Goal: Information Seeking & Learning: Learn about a topic

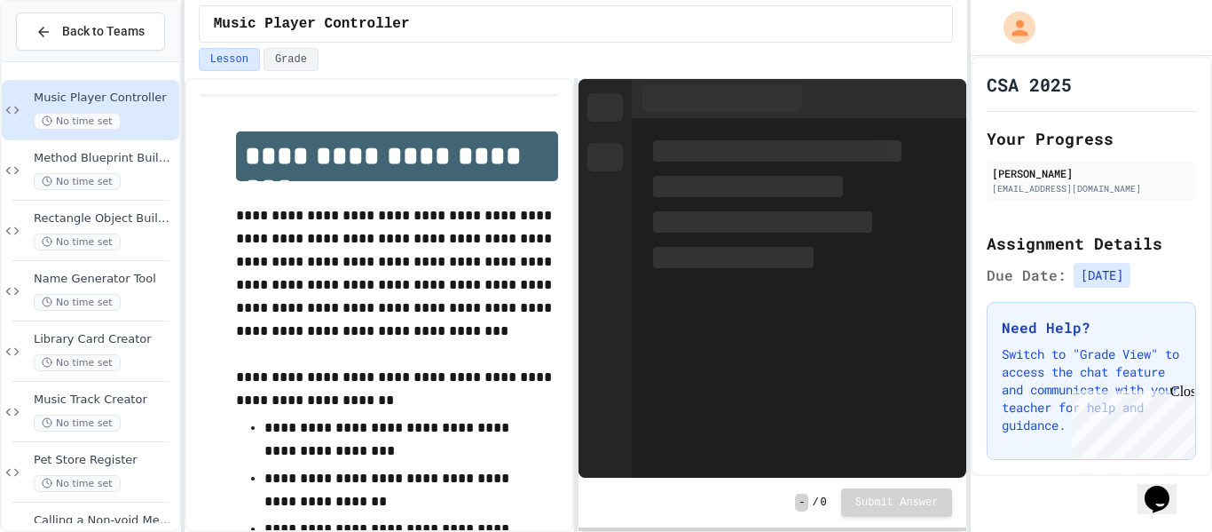
scroll to position [292, 0]
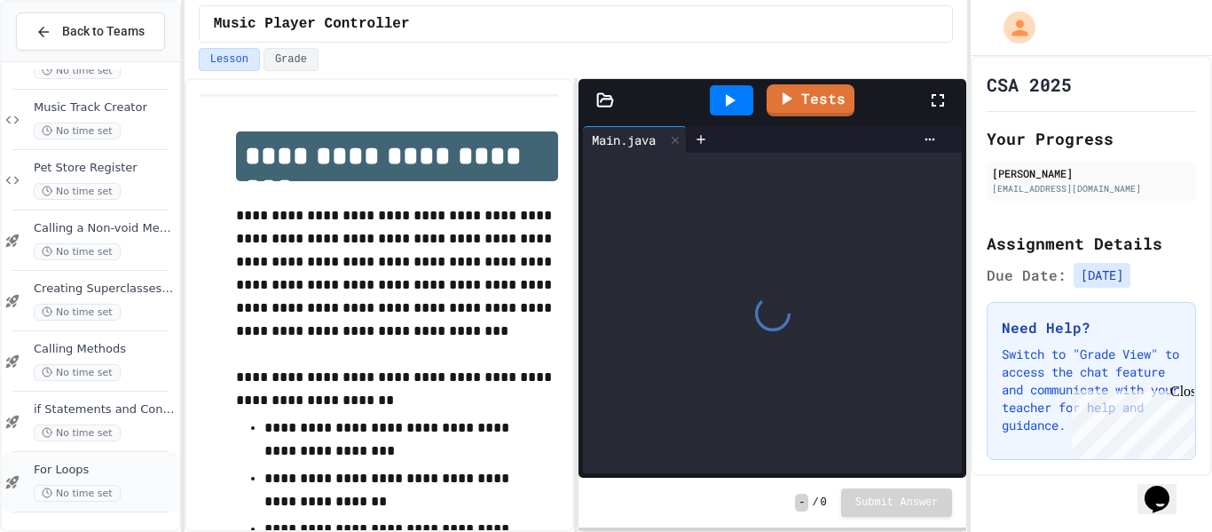
click at [78, 477] on span "For Loops" at bounding box center [105, 469] width 142 height 15
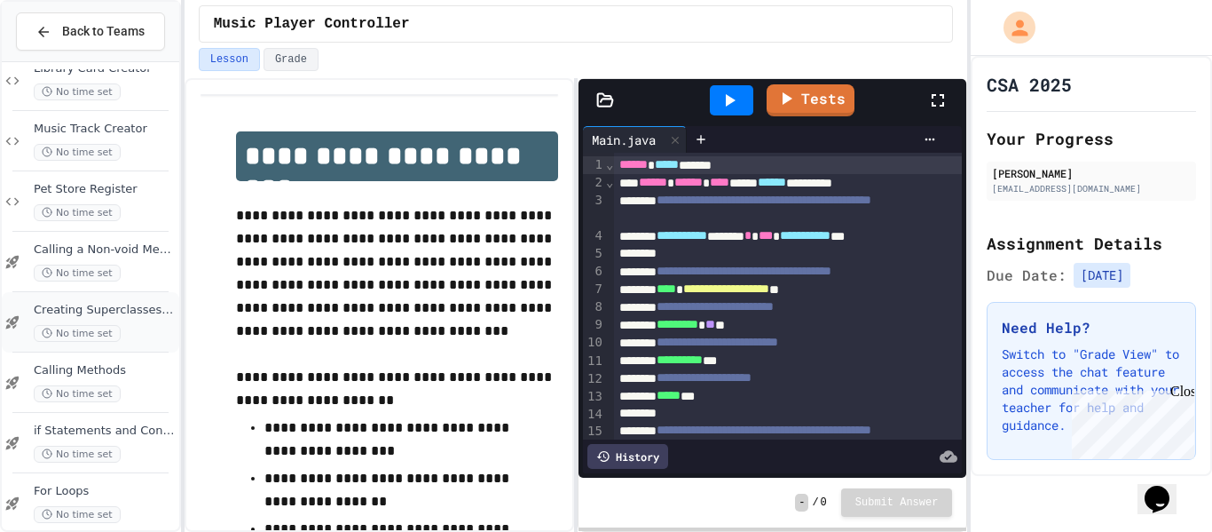
scroll to position [292, 0]
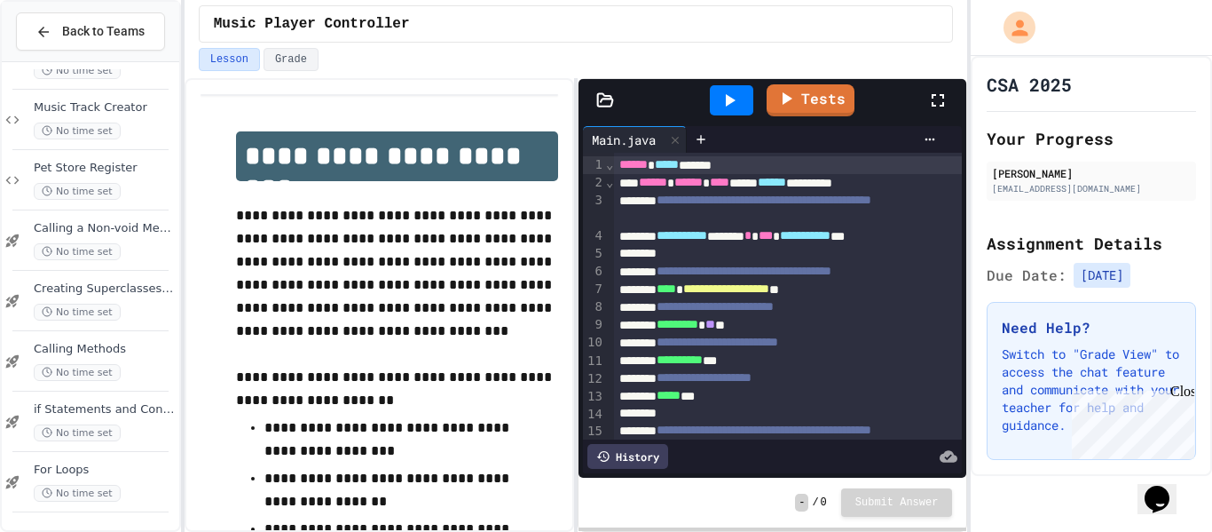
click at [138, 482] on div "For Loops No time set" at bounding box center [105, 481] width 142 height 39
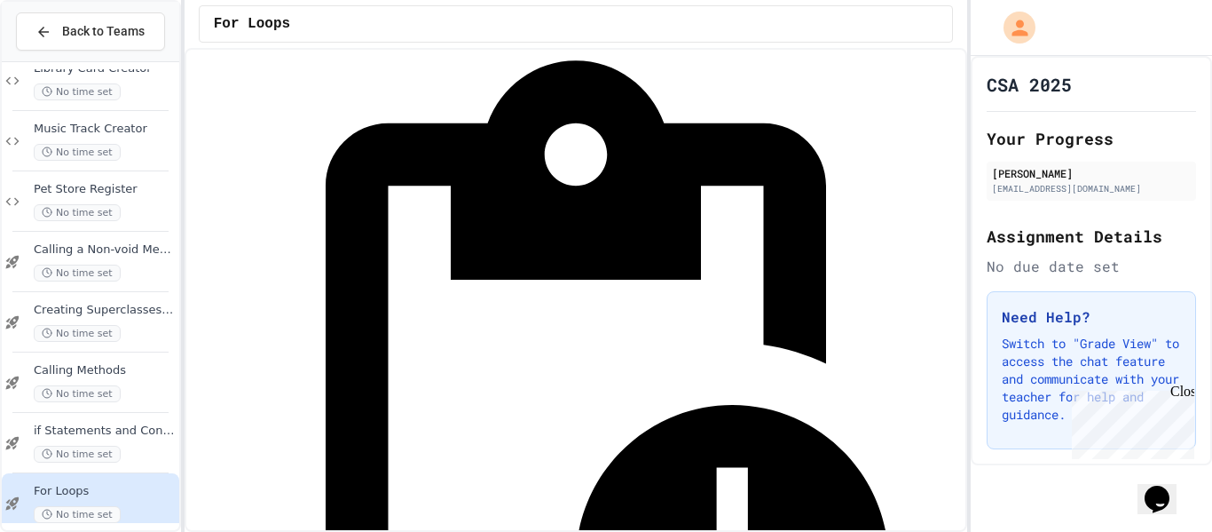
scroll to position [99, 0]
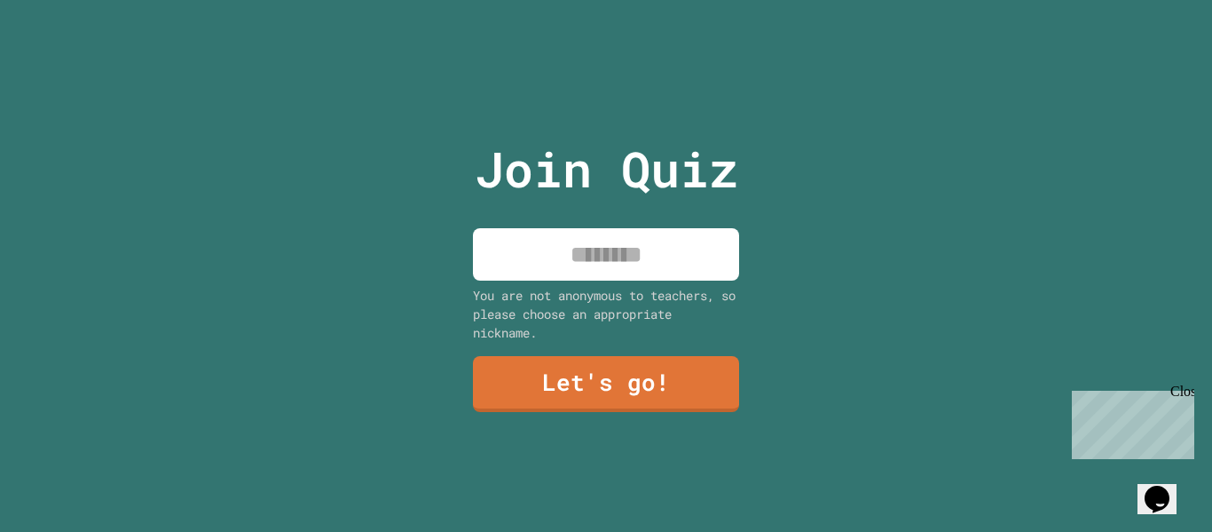
click at [649, 244] on input at bounding box center [606, 254] width 266 height 52
type input "*******"
click at [663, 380] on link "Let's go!" at bounding box center [605, 383] width 269 height 57
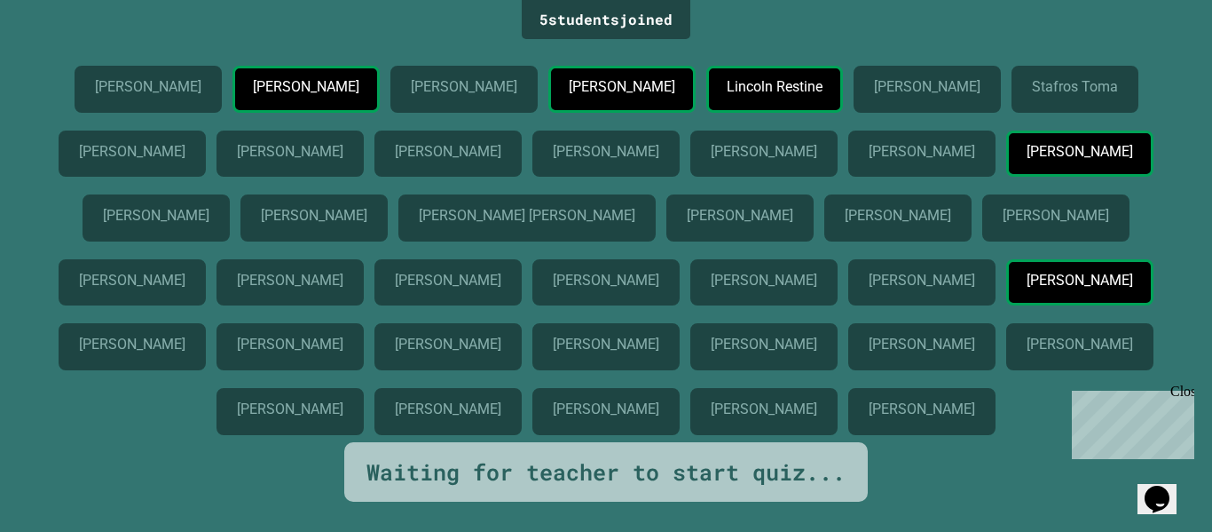
click at [1027, 160] on p "[PERSON_NAME]" at bounding box center [1080, 152] width 106 height 16
click at [733, 502] on div "Waiting for teacher to start quiz..." at bounding box center [606, 472] width 524 height 60
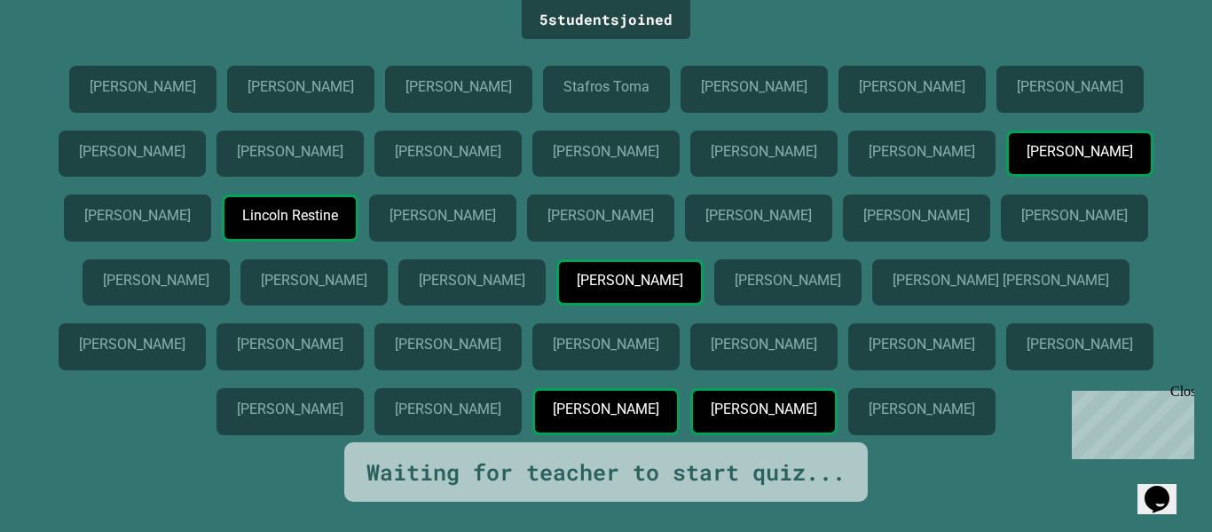
scroll to position [193, 0]
click at [658, 417] on p "Corinne Ayres" at bounding box center [606, 409] width 106 height 16
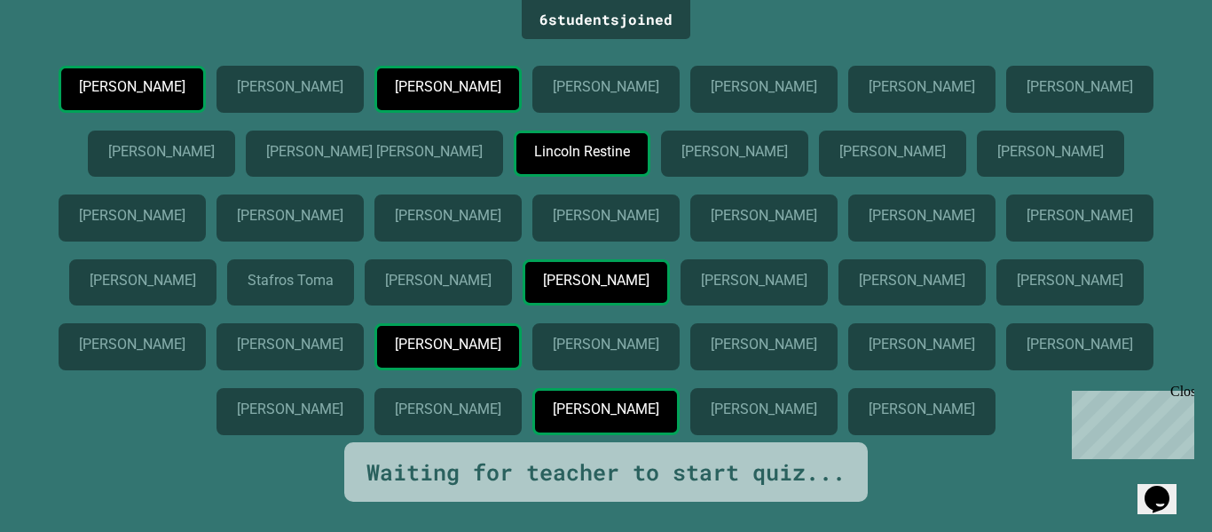
scroll to position [0, 0]
click at [185, 208] on p "Eduardo Tovar" at bounding box center [132, 216] width 106 height 16
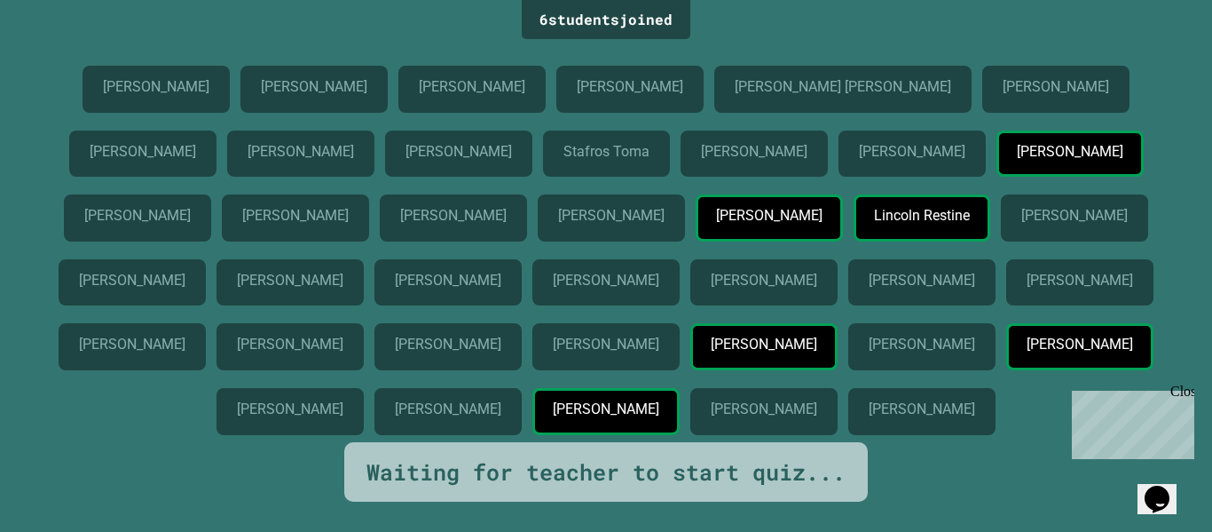
scroll to position [193, 0]
click at [621, 92] on div "tanner cadora Zak Yousif Eduardo Tovar Sanar Merza Javier Carmona Pihana Arteen…" at bounding box center [606, 254] width 1124 height 376
click at [501, 272] on p "Aiden Tyack" at bounding box center [448, 280] width 106 height 16
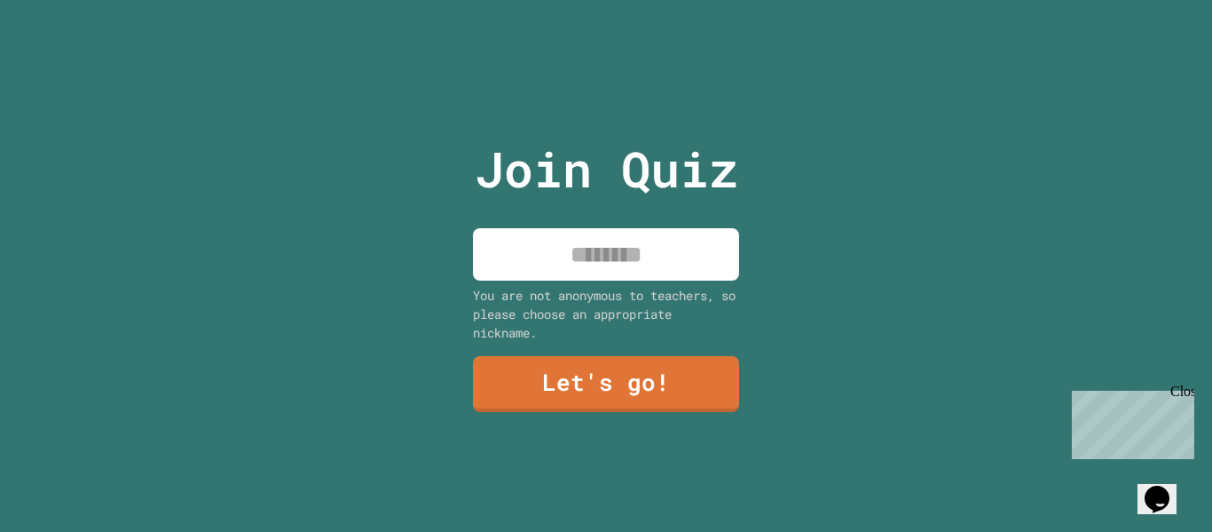
click at [663, 247] on input at bounding box center [606, 254] width 266 height 52
type input "*******"
click at [693, 405] on link "Let's go!" at bounding box center [606, 383] width 266 height 57
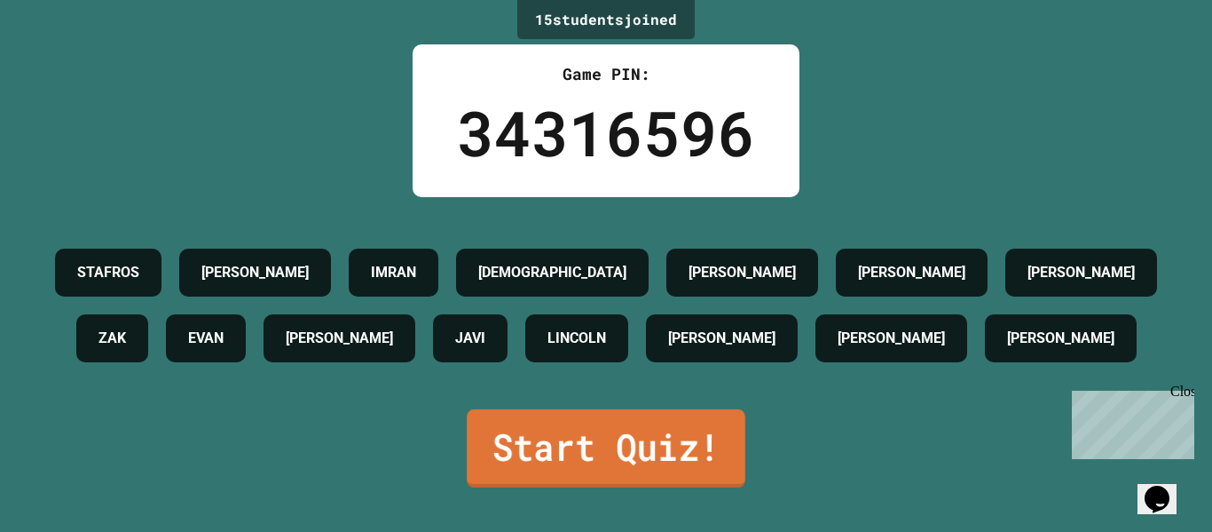
click at [680, 467] on link "Start Quiz!" at bounding box center [606, 448] width 279 height 78
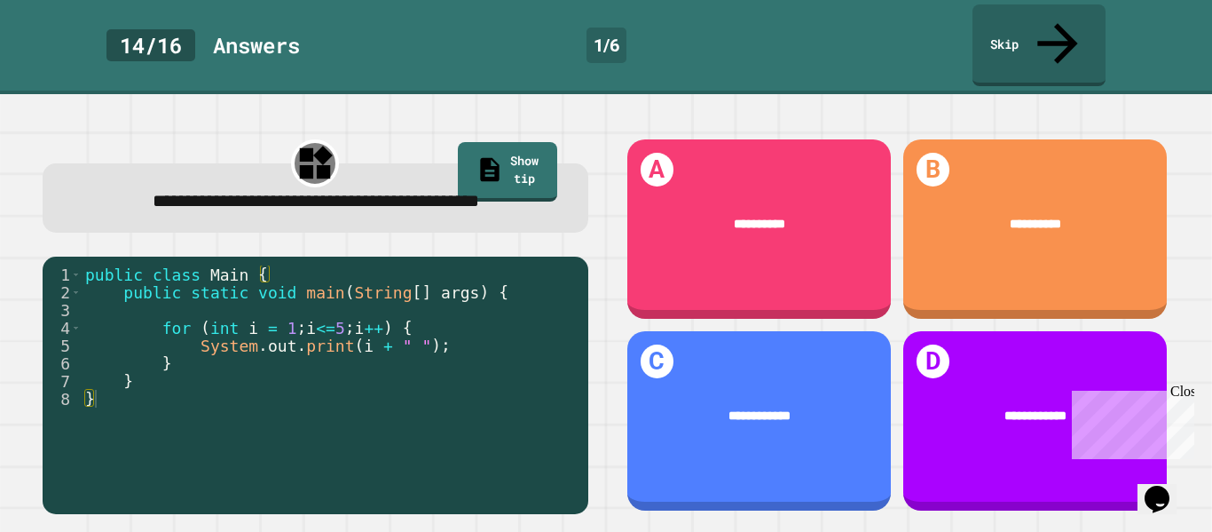
click at [479, 192] on span "**********" at bounding box center [316, 201] width 327 height 18
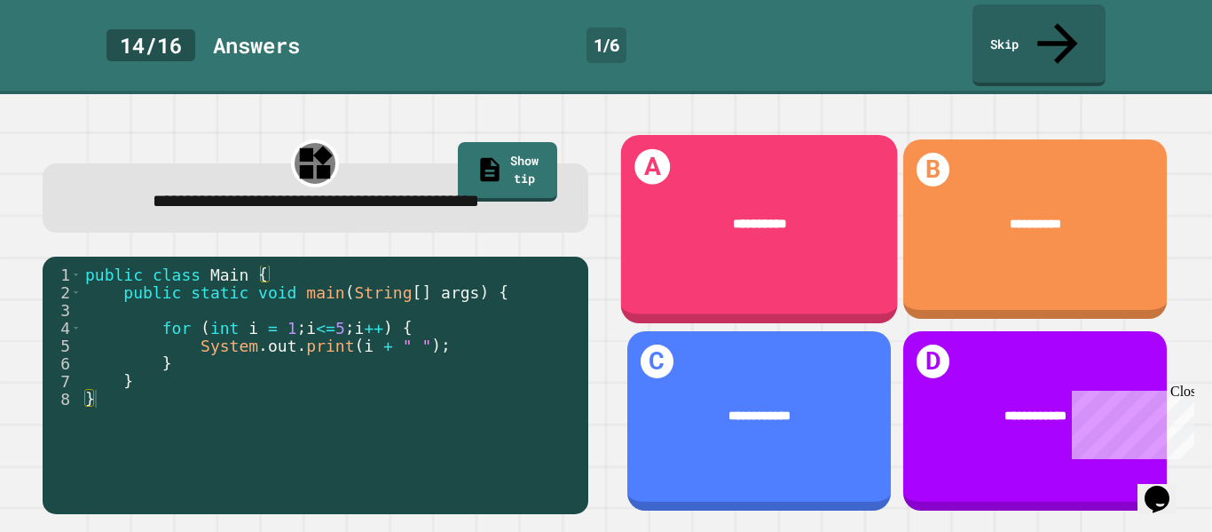
click at [747, 222] on div "*********" at bounding box center [758, 224] width 277 height 73
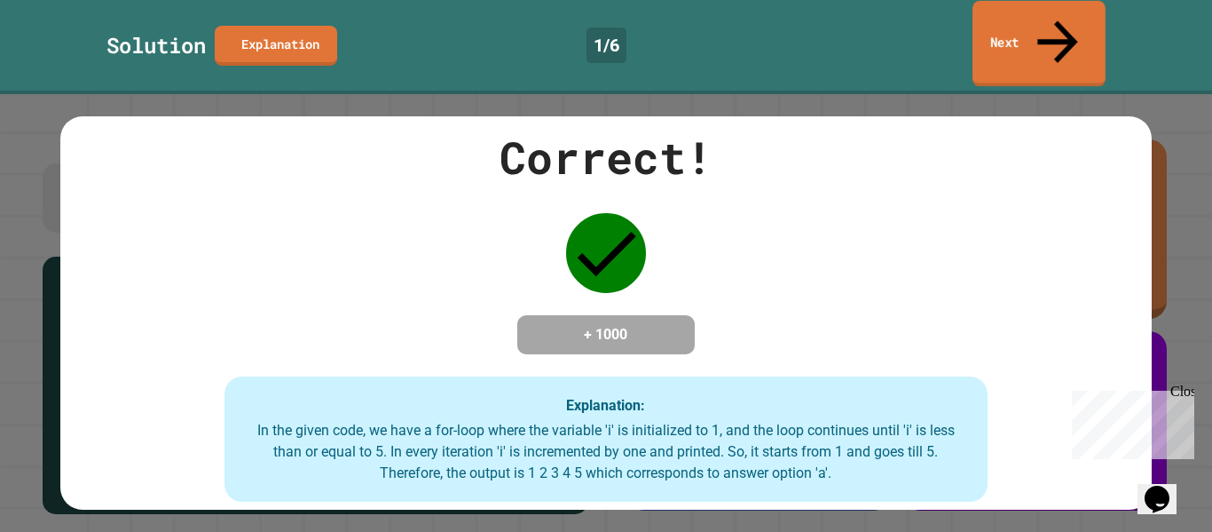
click at [1009, 18] on link "Next" at bounding box center [1039, 44] width 133 height 86
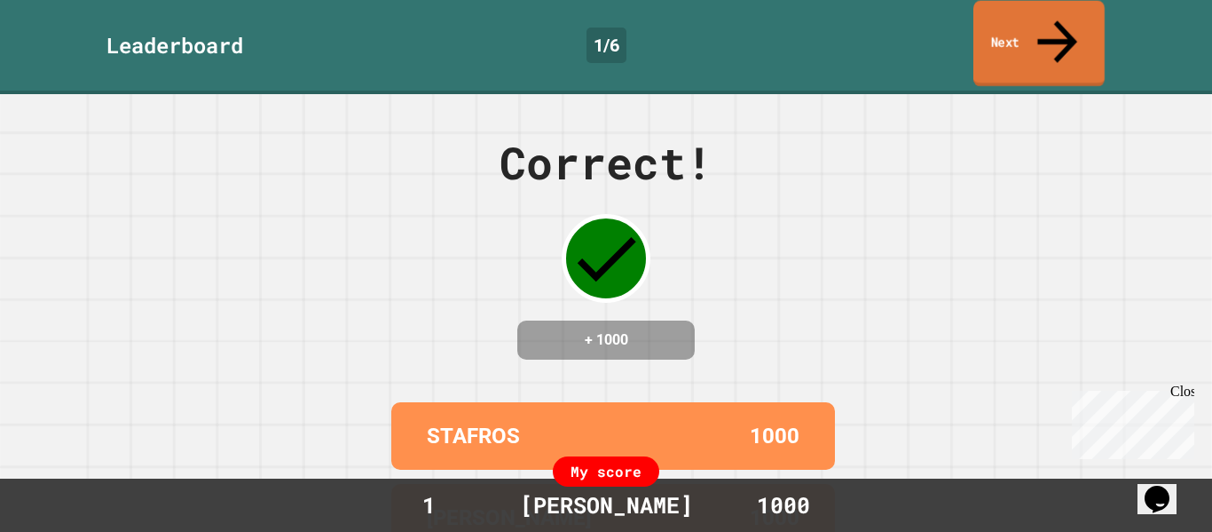
click at [1009, 18] on link "Next" at bounding box center [1039, 44] width 131 height 86
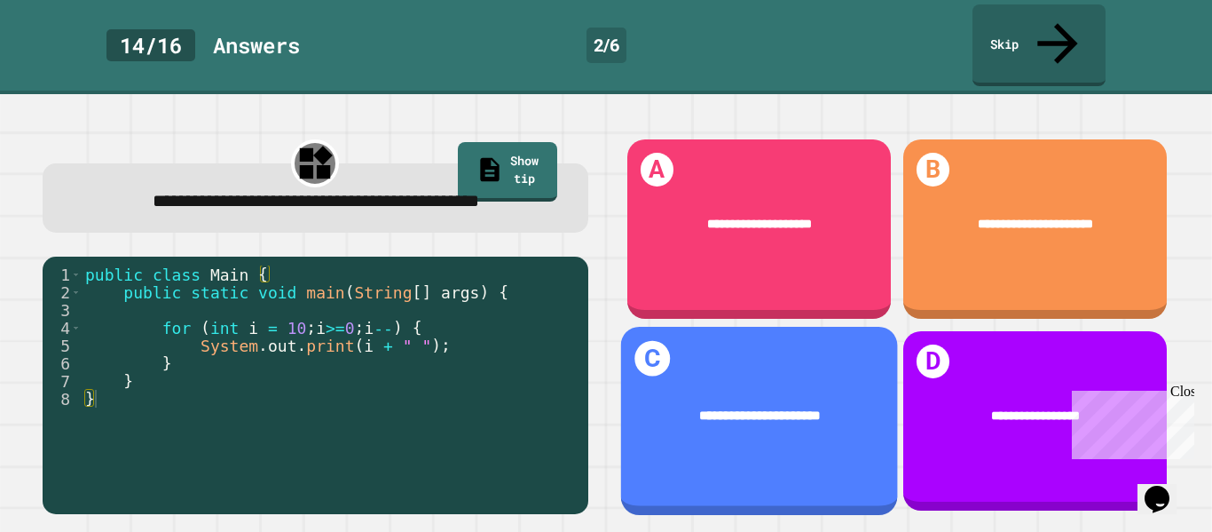
click at [707, 453] on div "**********" at bounding box center [758, 421] width 277 height 188
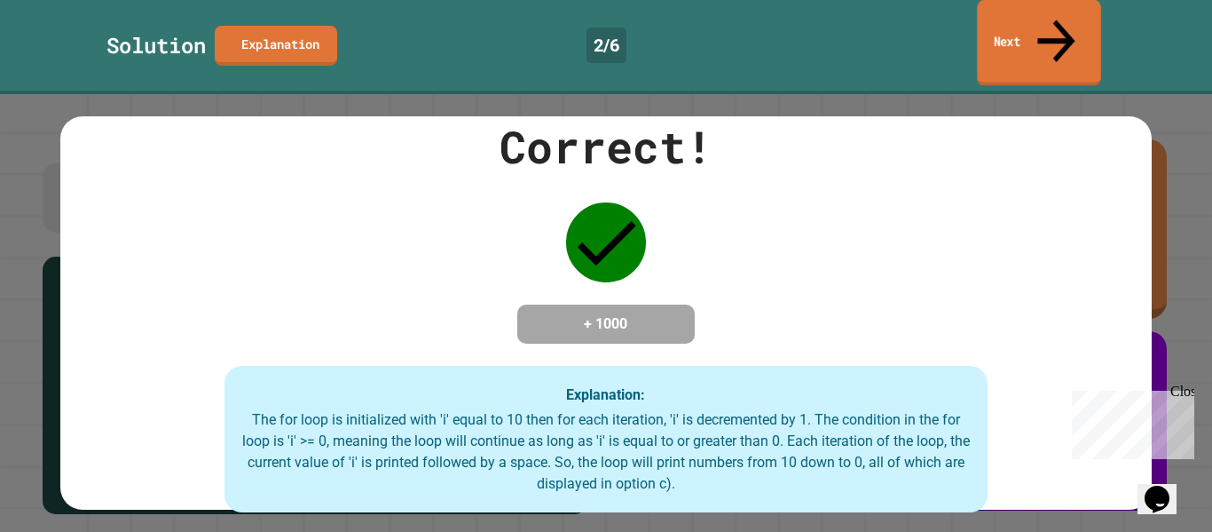
click at [1019, 24] on link "Next" at bounding box center [1038, 43] width 123 height 86
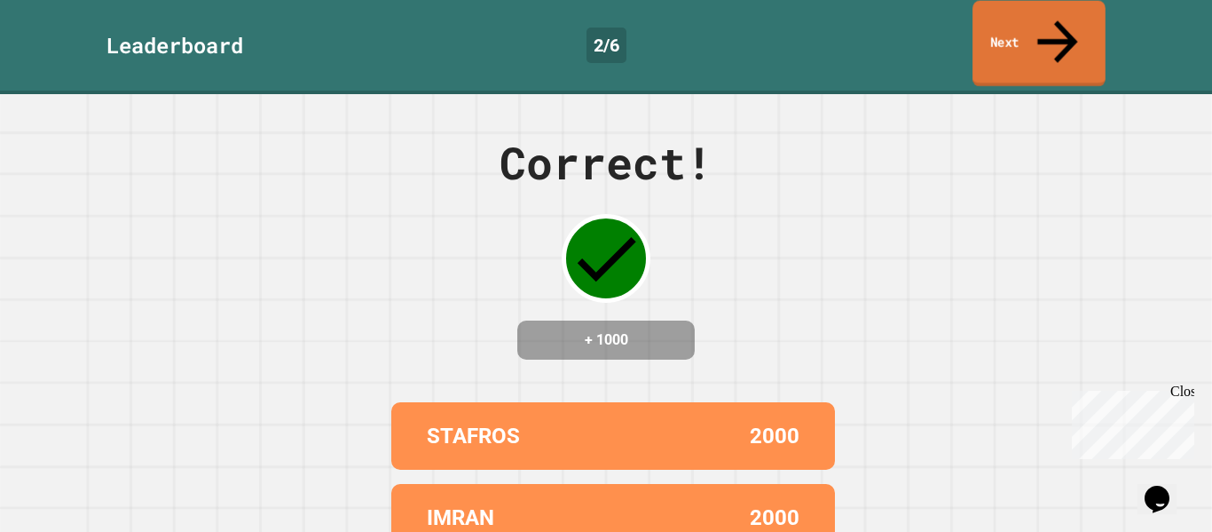
click at [1019, 24] on link "Next" at bounding box center [1039, 44] width 133 height 86
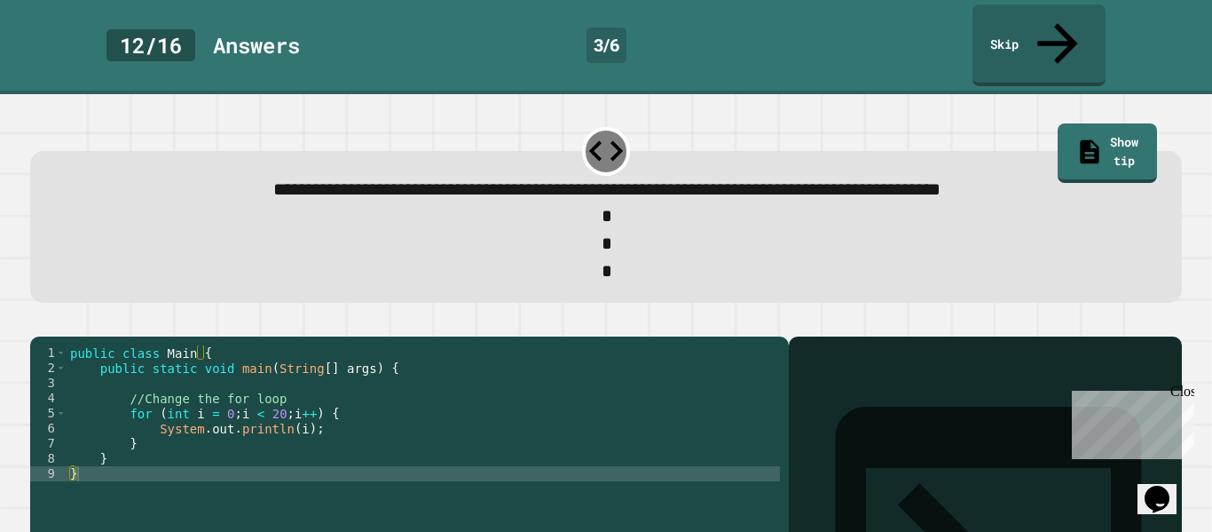
scroll to position [20, 0]
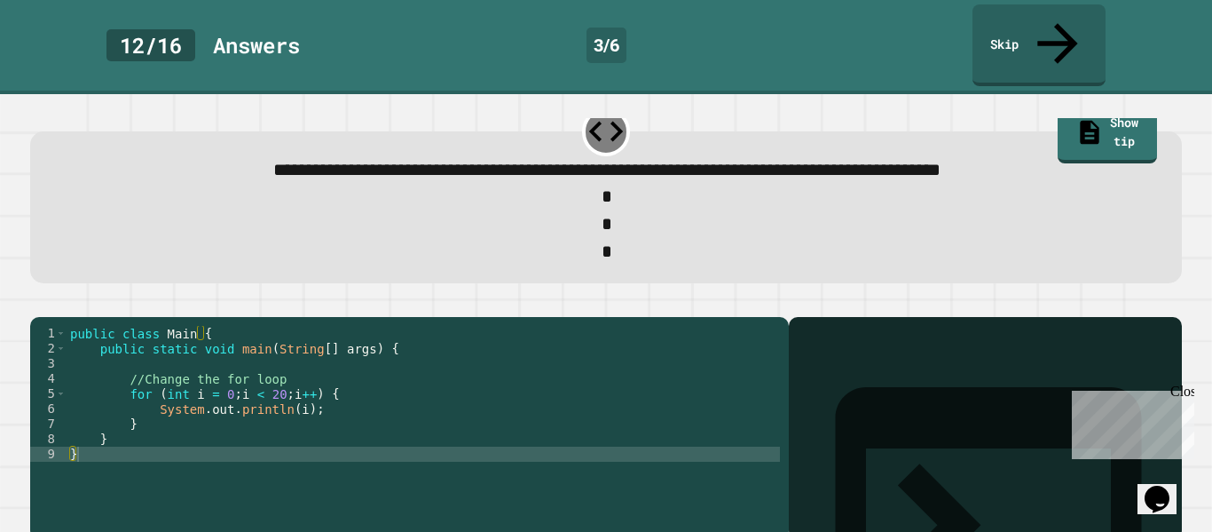
click at [157, 406] on div "public class Main { public static void main ( String [ ] args ) { //Change the …" at bounding box center [424, 431] width 714 height 211
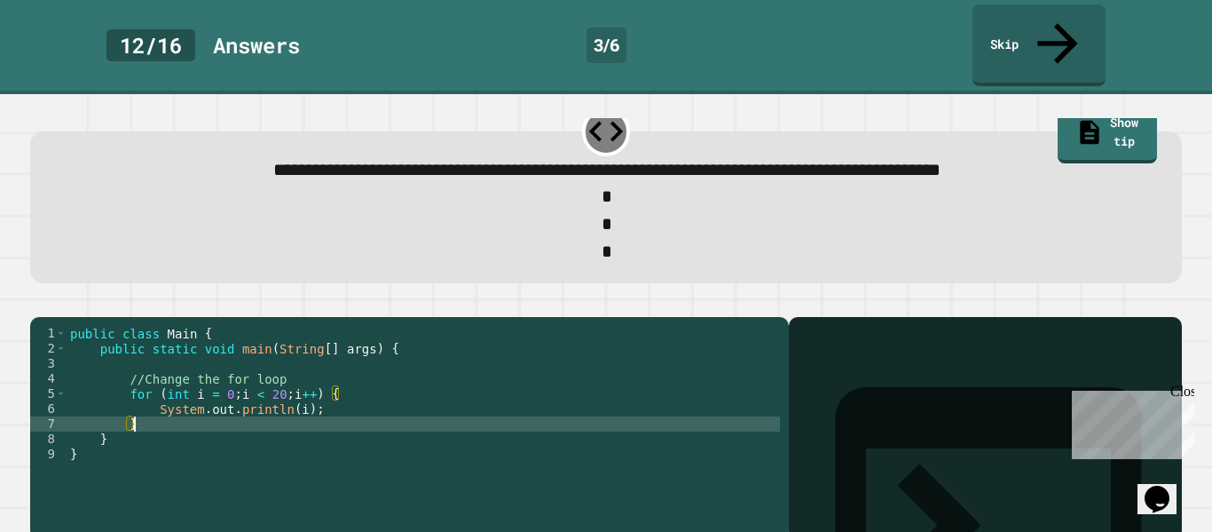
click at [157, 406] on div "public class Main { public static void main ( String [ ] args ) { //Change the …" at bounding box center [424, 431] width 714 height 211
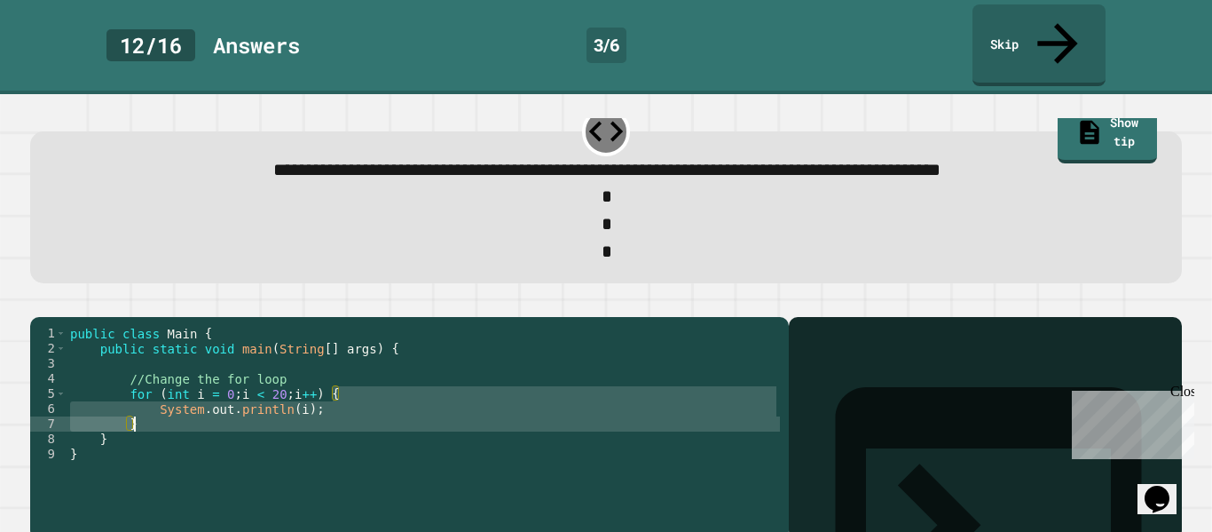
click at [157, 406] on div "public class Main { public static void main ( String [ ] args ) { //Change the …" at bounding box center [424, 431] width 714 height 211
click at [157, 406] on div "public class Main { public static void main ( String [ ] args ) { //Change the …" at bounding box center [424, 416] width 714 height 181
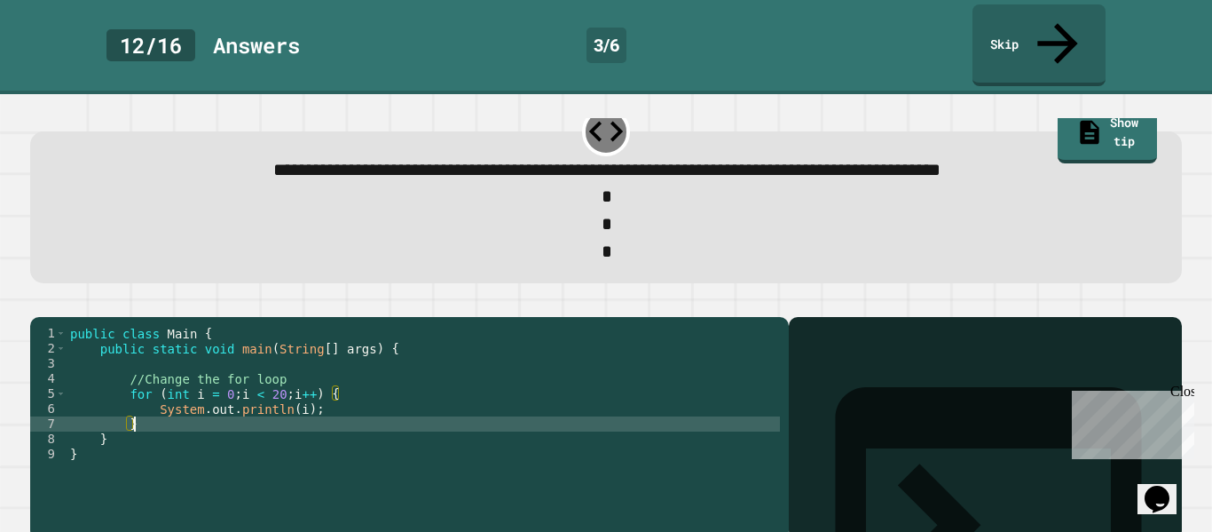
click at [157, 406] on div "public class Main { public static void main ( String [ ] args ) { //Change the …" at bounding box center [424, 431] width 714 height 211
click at [264, 371] on div "public class Main { public static void main ( String [ ] args ) { //Change the …" at bounding box center [424, 431] width 714 height 211
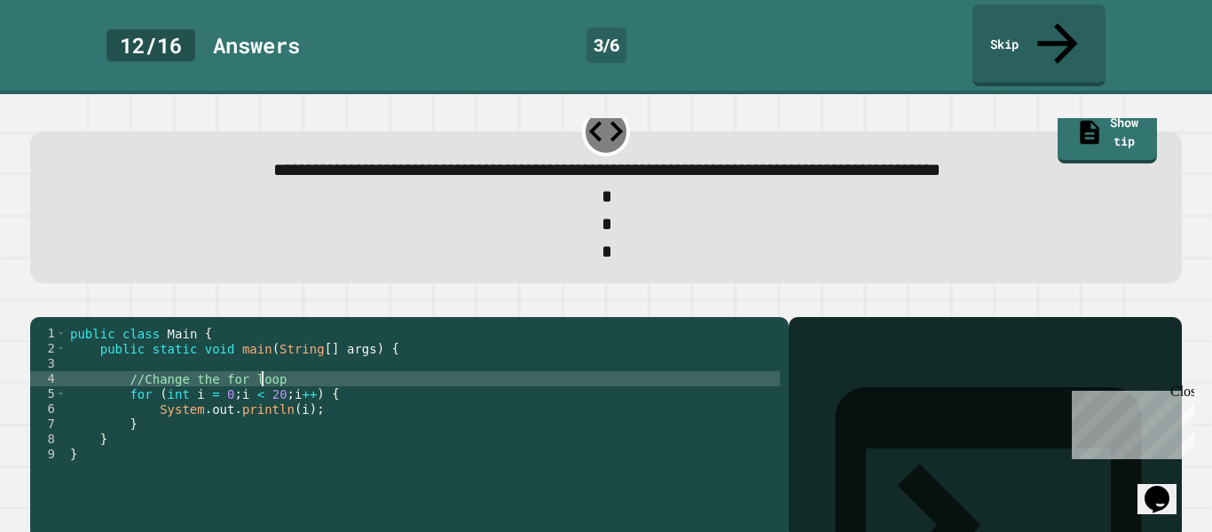
click at [231, 378] on div "public class Main { public static void main ( String [ ] args ) { //Change the …" at bounding box center [424, 431] width 714 height 211
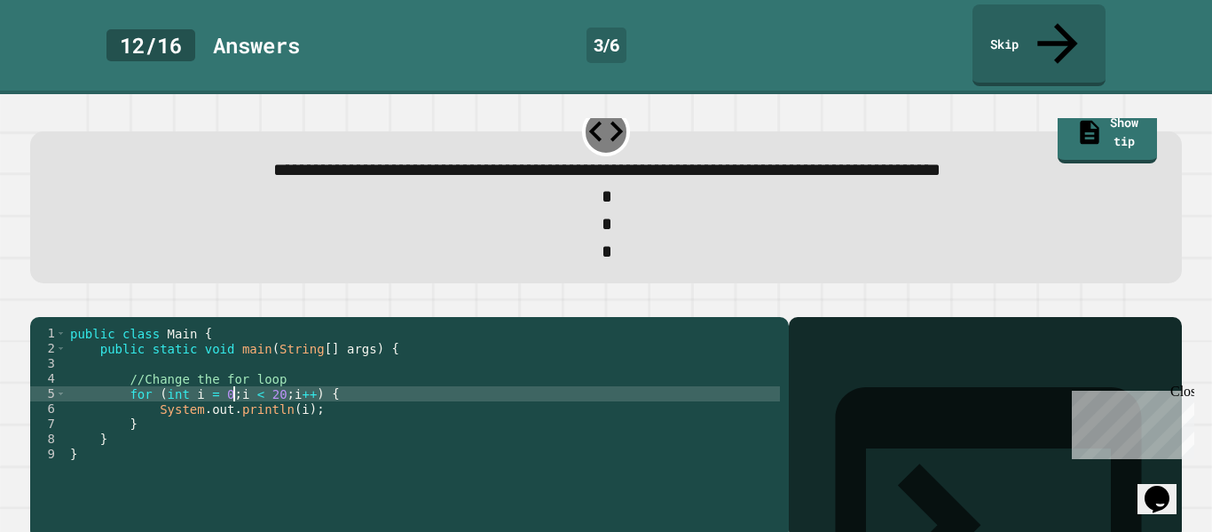
click at [227, 377] on div "public class Main { public static void main ( String [ ] args ) { //Change the …" at bounding box center [424, 431] width 714 height 211
click at [300, 379] on div "public class Main { public static void main ( String [ ] args ) { //Change the …" at bounding box center [424, 431] width 714 height 211
click at [282, 379] on div "public class Main { public static void main ( String [ ] args ) { //Change the …" at bounding box center [424, 431] width 714 height 211
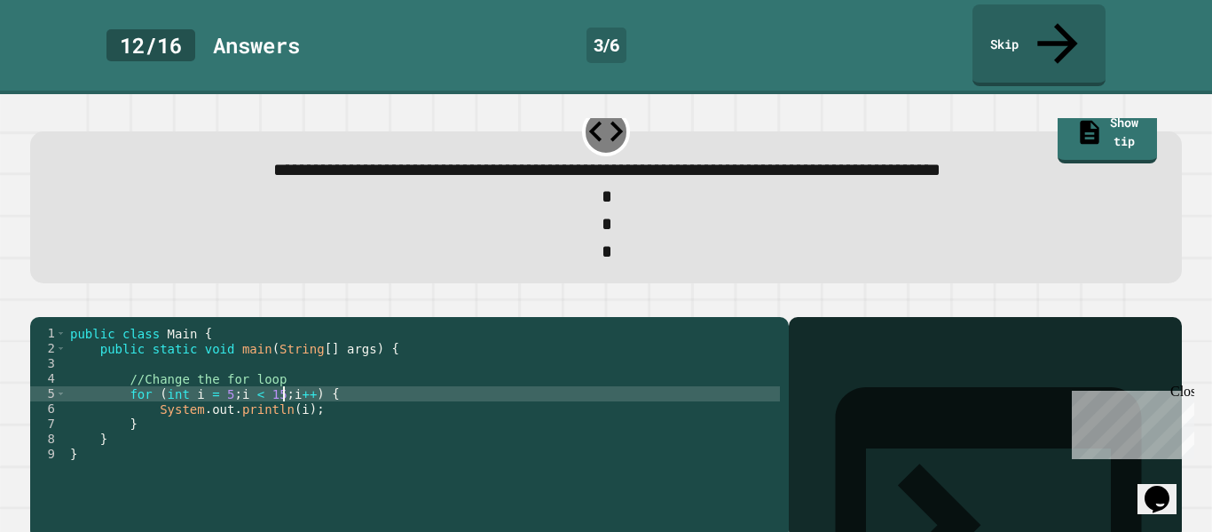
click at [297, 412] on div "public class Main { public static void main ( String [ ] args ) { //Change the …" at bounding box center [424, 431] width 714 height 211
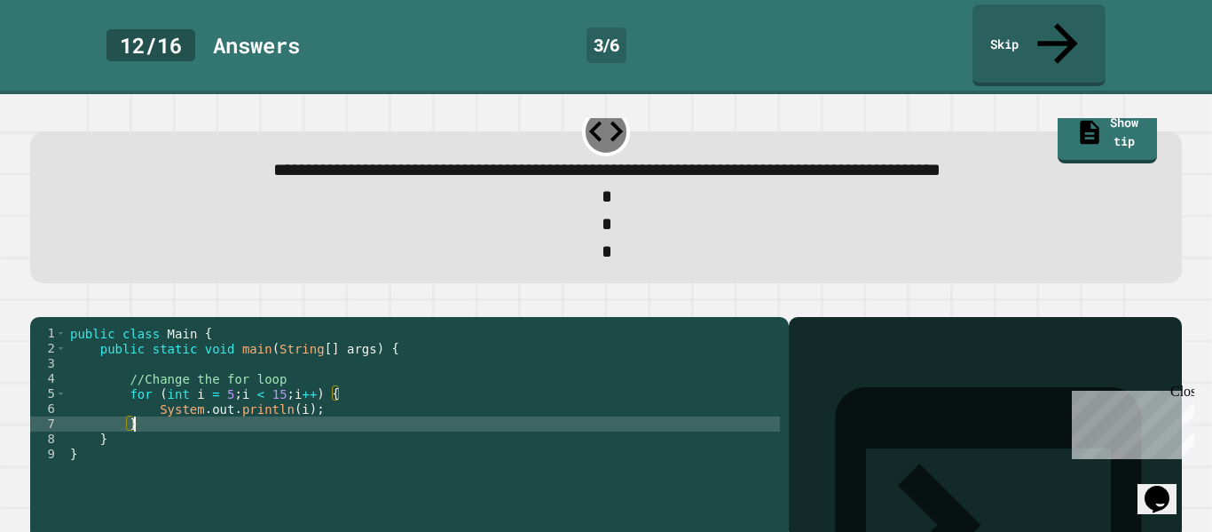
scroll to position [0, 7]
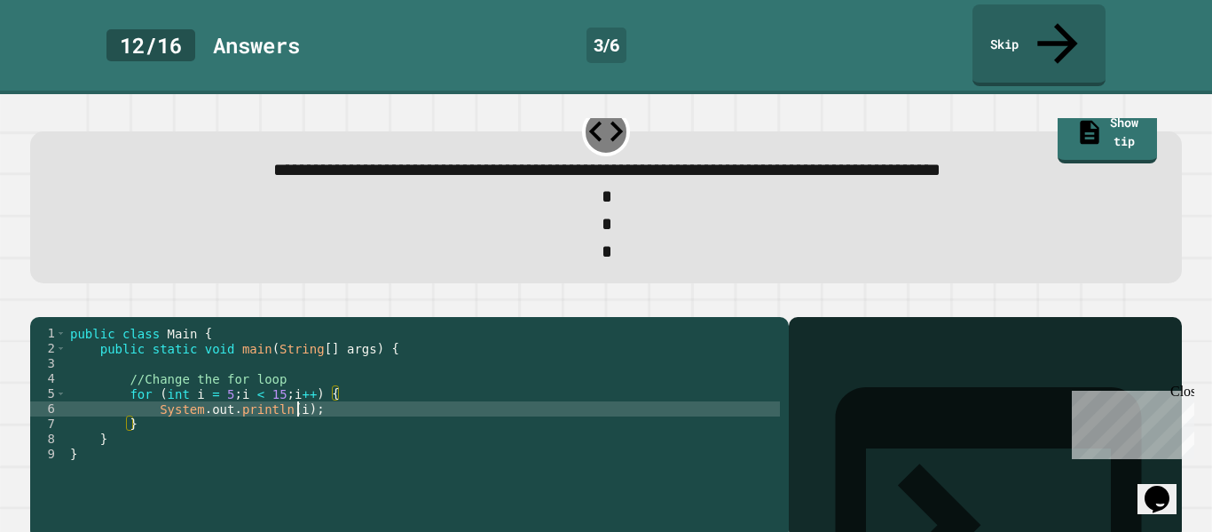
click at [301, 390] on div "public class Main { public static void main ( String [ ] args ) { //Change the …" at bounding box center [424, 431] width 714 height 211
click at [308, 397] on div "public class Main { public static void main ( String [ ] args ) { //Change the …" at bounding box center [424, 431] width 714 height 211
click at [300, 397] on div "public class Main { public static void main ( String [ ] args ) { //Change the …" at bounding box center [424, 431] width 714 height 211
click at [420, 439] on div "public class Main { public static void main ( String [ ] args ) { //Change the …" at bounding box center [424, 431] width 714 height 211
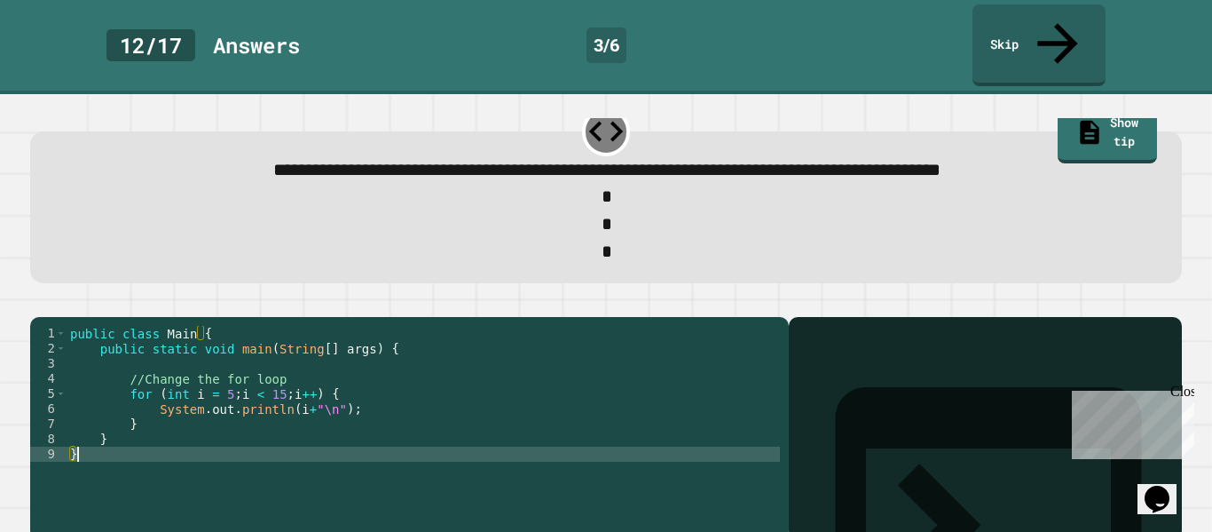
scroll to position [0, 0]
click at [39, 302] on icon "button" at bounding box center [39, 302] width 0 height 0
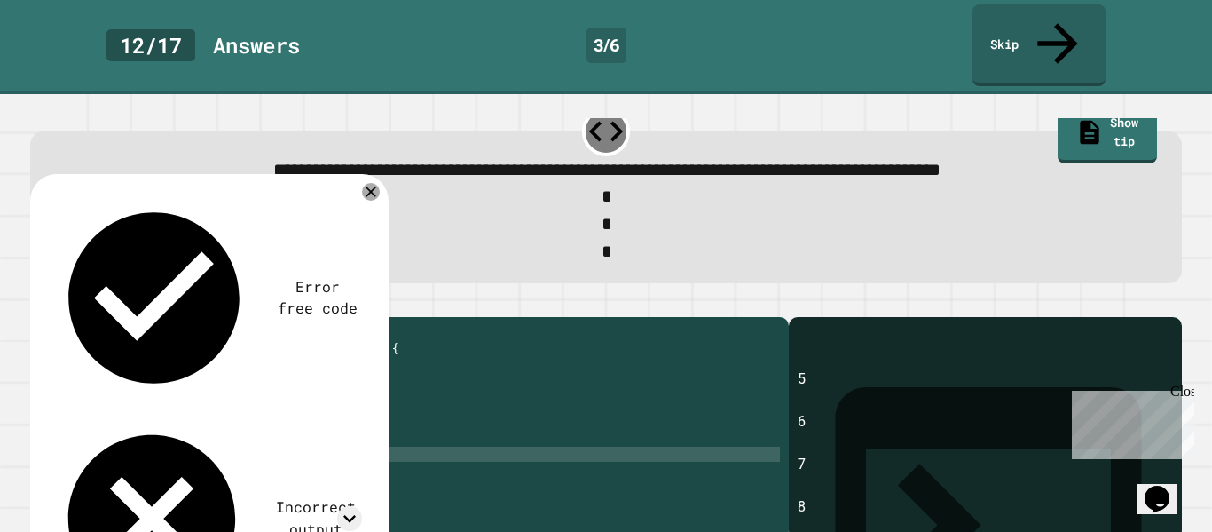
click at [311, 381] on div "public class Main { public static void main ( String [ ] args ) { //Change the …" at bounding box center [424, 431] width 714 height 211
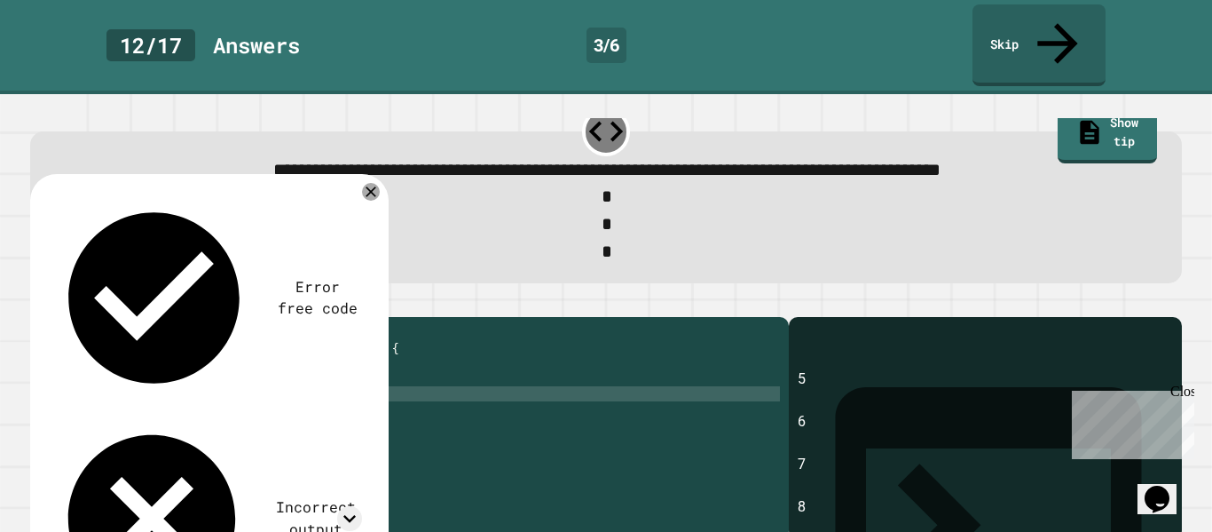
click at [315, 390] on div "public class Main { public static void main ( String [ ] args ) { //Change the …" at bounding box center [424, 431] width 714 height 211
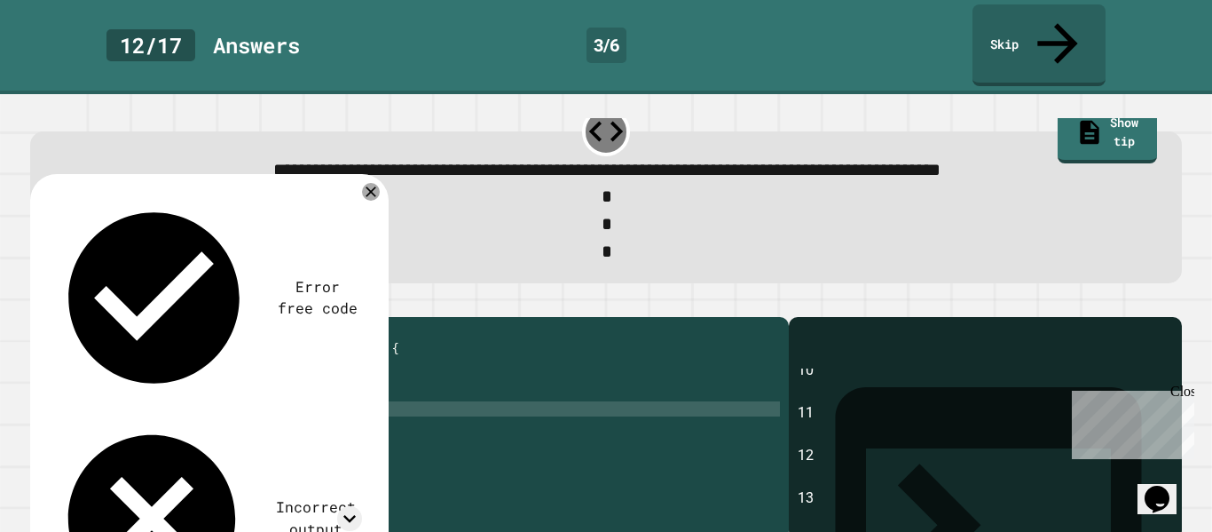
scroll to position [234, 0]
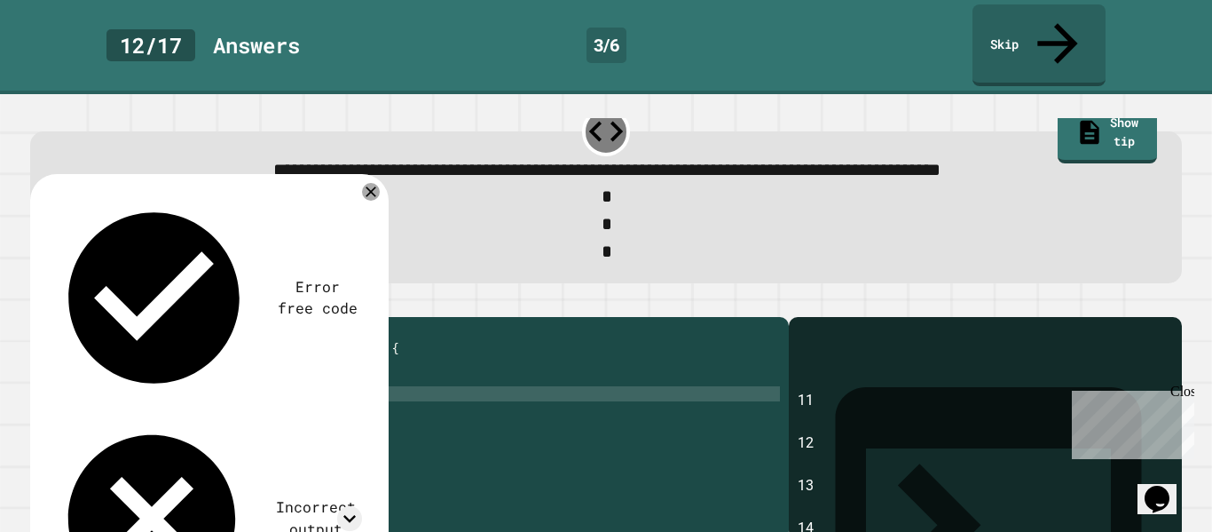
click at [264, 381] on div "public class Main { public static void main ( String [ ] args ) { //Change the …" at bounding box center [424, 431] width 714 height 211
click at [39, 302] on icon "button" at bounding box center [39, 302] width 0 height 0
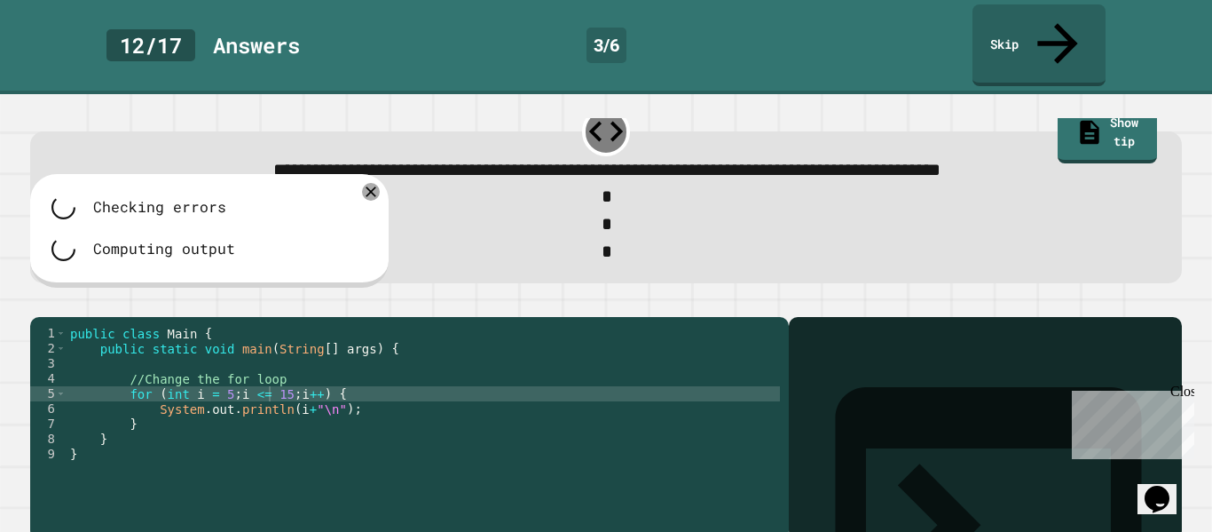
scroll to position [0, 0]
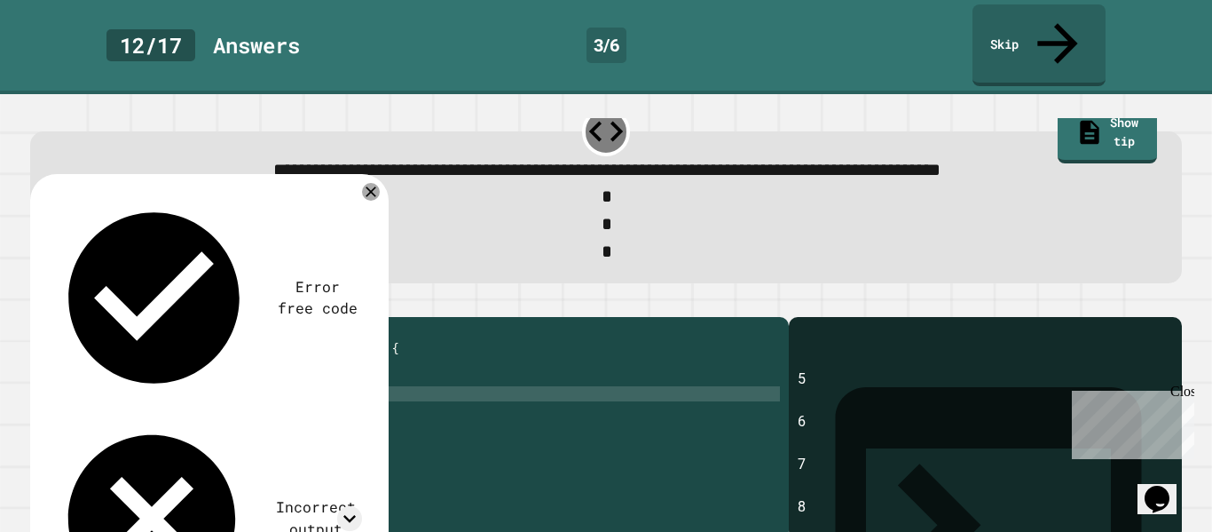
click at [440, 461] on div "public class Main { public static void main ( String [ ] args ) { //Change the …" at bounding box center [424, 431] width 714 height 211
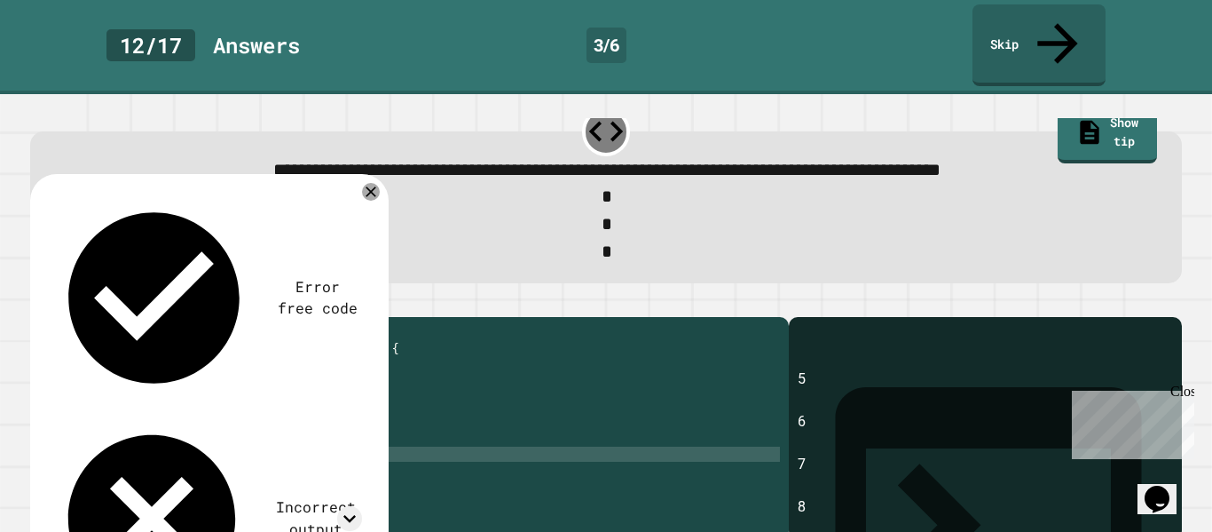
click at [455, 398] on div "public class Main { public static void main ( String [ ] args ) { //Change the …" at bounding box center [424, 431] width 714 height 211
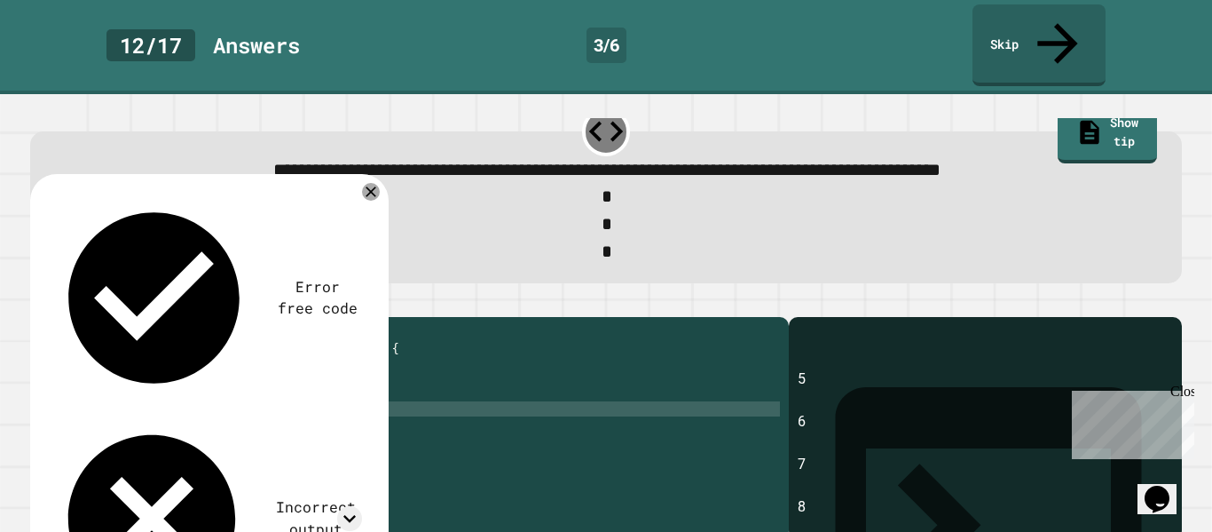
click at [490, 296] on div at bounding box center [606, 306] width 1152 height 21
click at [39, 302] on icon "button" at bounding box center [39, 302] width 0 height 0
click at [357, 506] on icon at bounding box center [349, 518] width 24 height 24
click at [351, 506] on icon at bounding box center [349, 518] width 24 height 24
click at [334, 397] on div "public class Main { public static void main ( String [ ] args ) { //Change the …" at bounding box center [424, 431] width 714 height 211
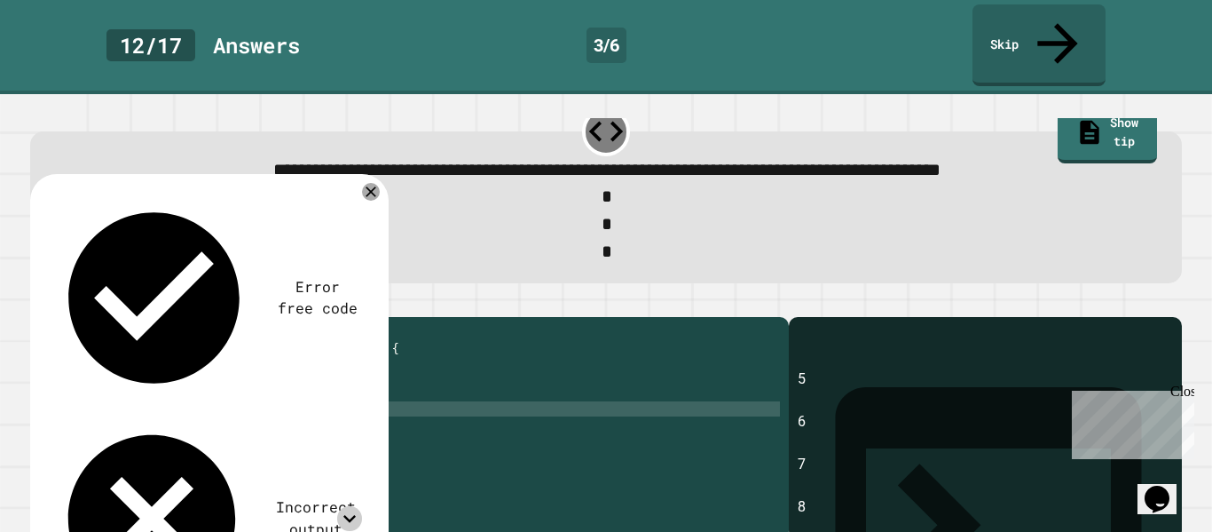
type textarea "**********"
click at [39, 302] on icon "button" at bounding box center [39, 302] width 0 height 0
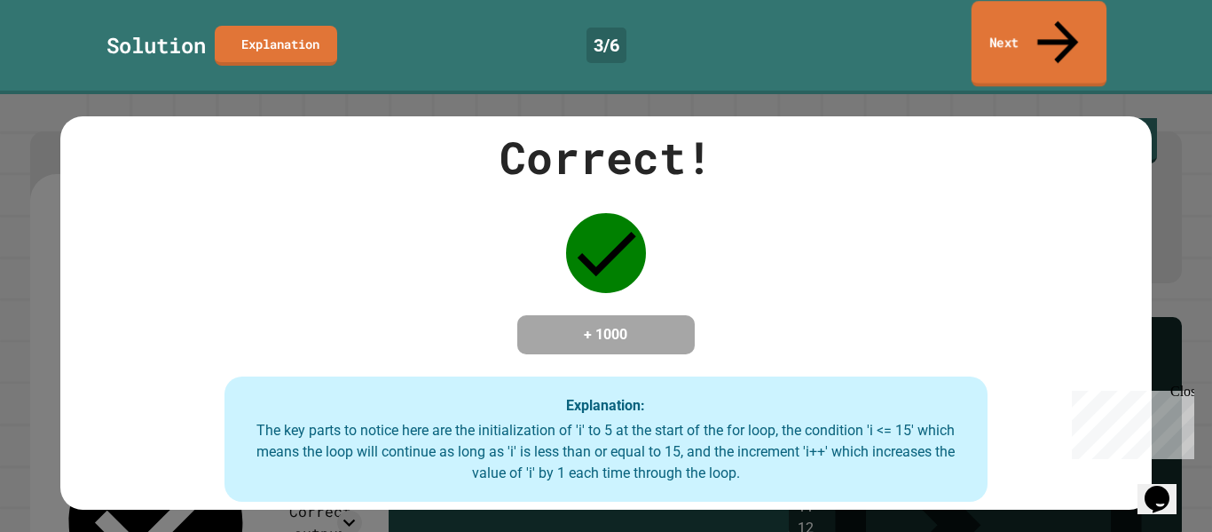
click at [1018, 34] on link "Next" at bounding box center [1039, 44] width 135 height 86
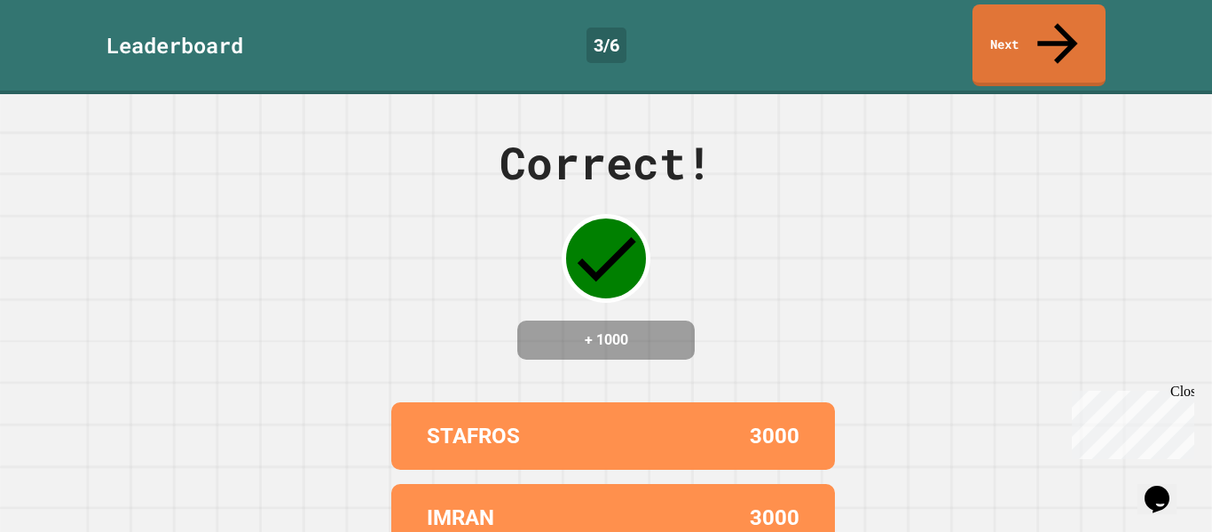
scroll to position [246, 0]
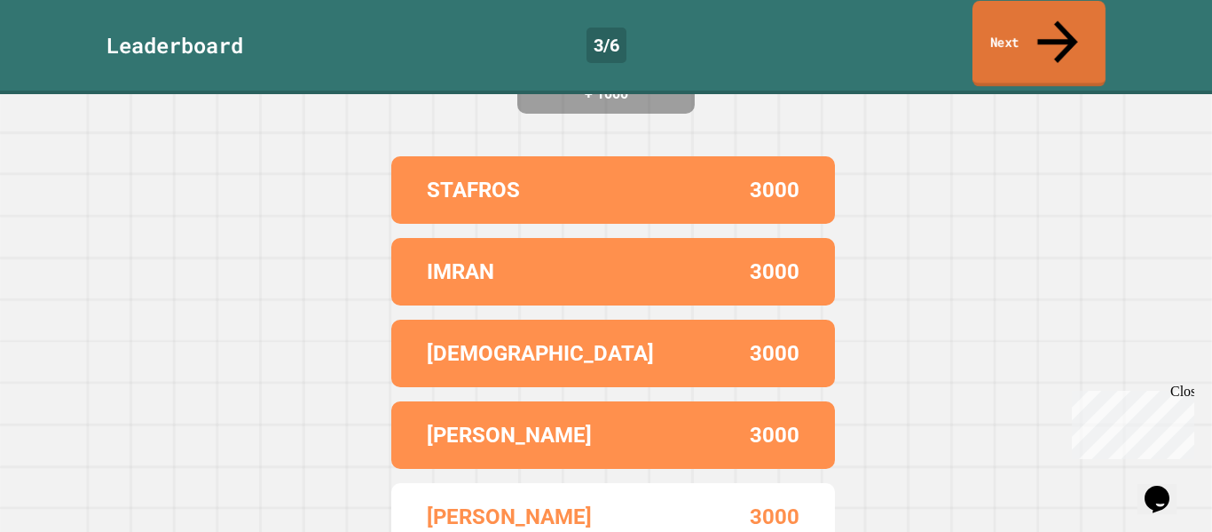
click at [1058, 16] on icon at bounding box center [1058, 41] width 60 height 63
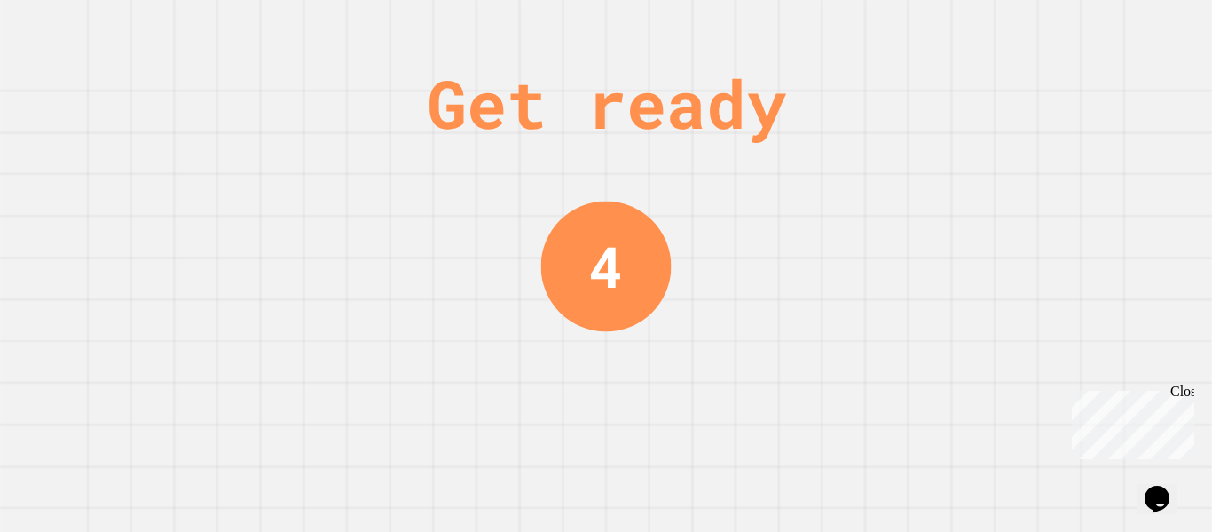
scroll to position [0, 0]
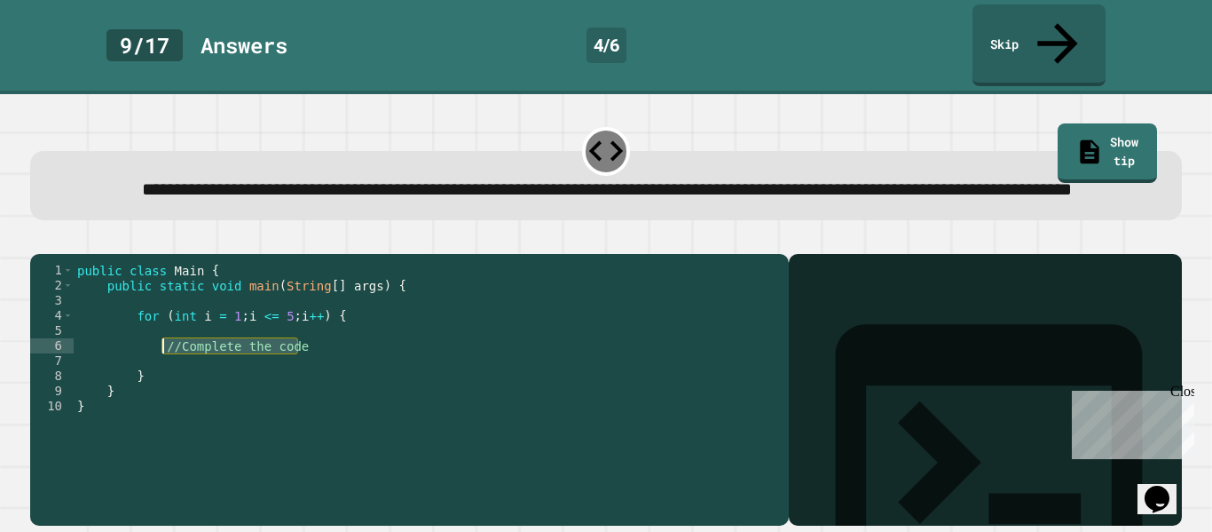
drag, startPoint x: 309, startPoint y: 359, endPoint x: 166, endPoint y: 358, distance: 142.9
click at [166, 358] on div "public class Main { public static void main ( String [ ] args ) { for ( int i =…" at bounding box center [427, 391] width 706 height 256
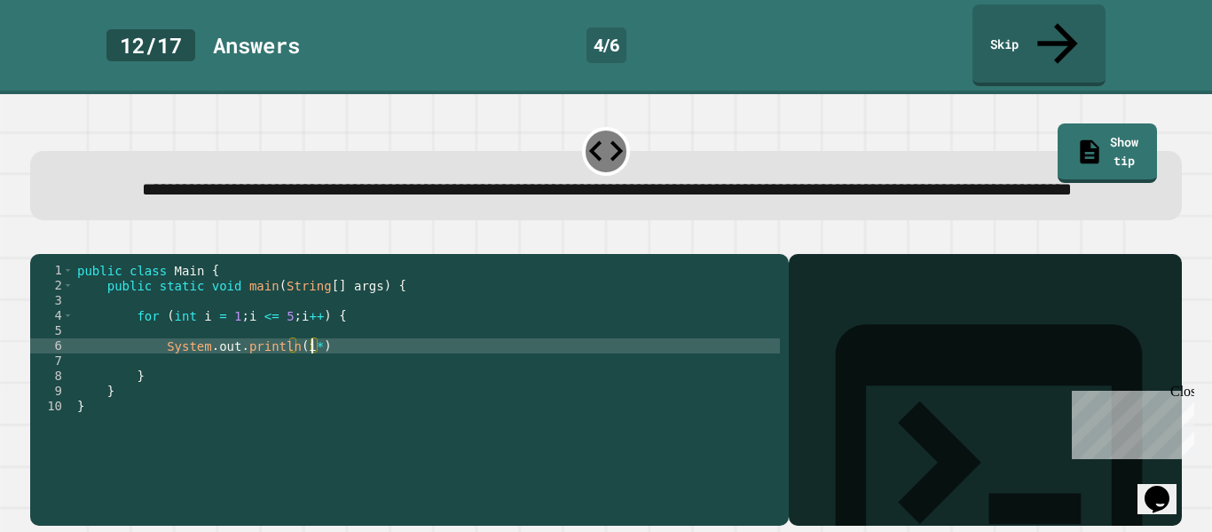
scroll to position [0, 30]
click at [365, 357] on div "public class Main { public static void main ( String [ ] args ) { for ( int i =…" at bounding box center [427, 391] width 706 height 256
type textarea "**********"
click at [39, 240] on button "button" at bounding box center [39, 240] width 0 height 0
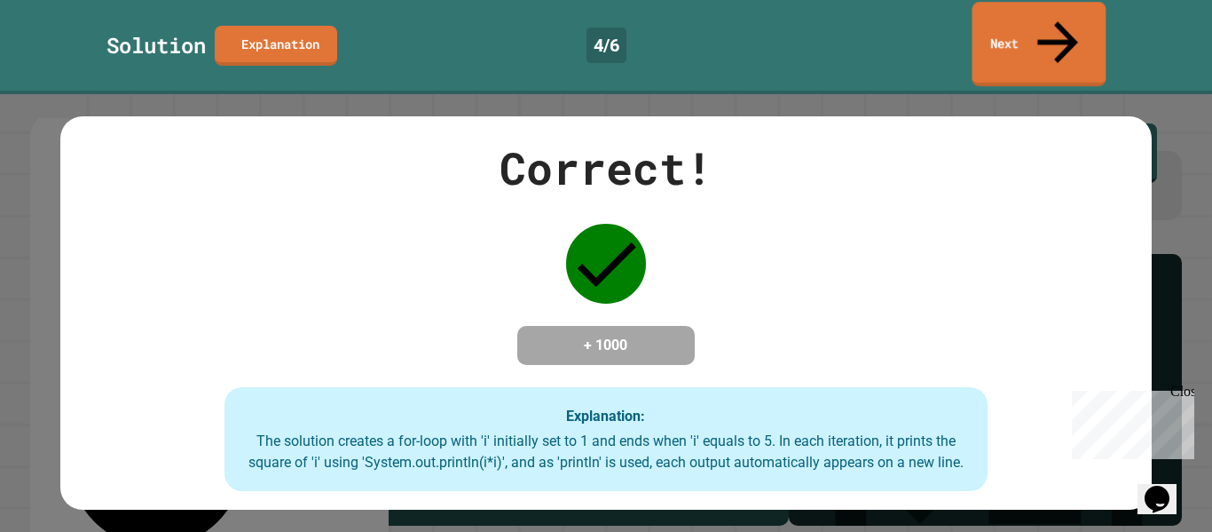
click at [1028, 38] on link "Next" at bounding box center [1040, 44] width 134 height 84
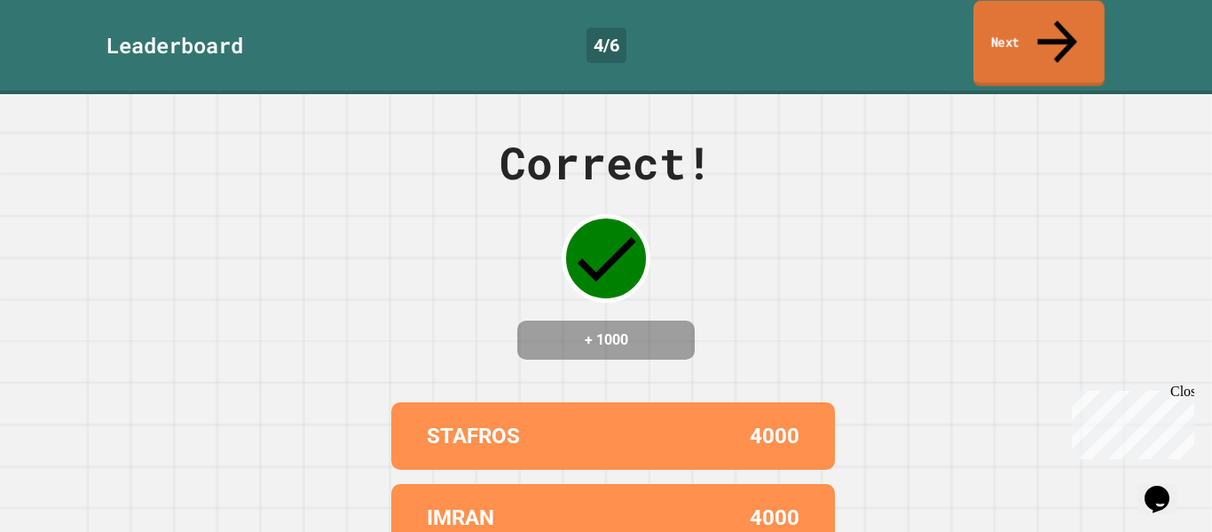
click at [1028, 38] on link "Next" at bounding box center [1039, 44] width 131 height 86
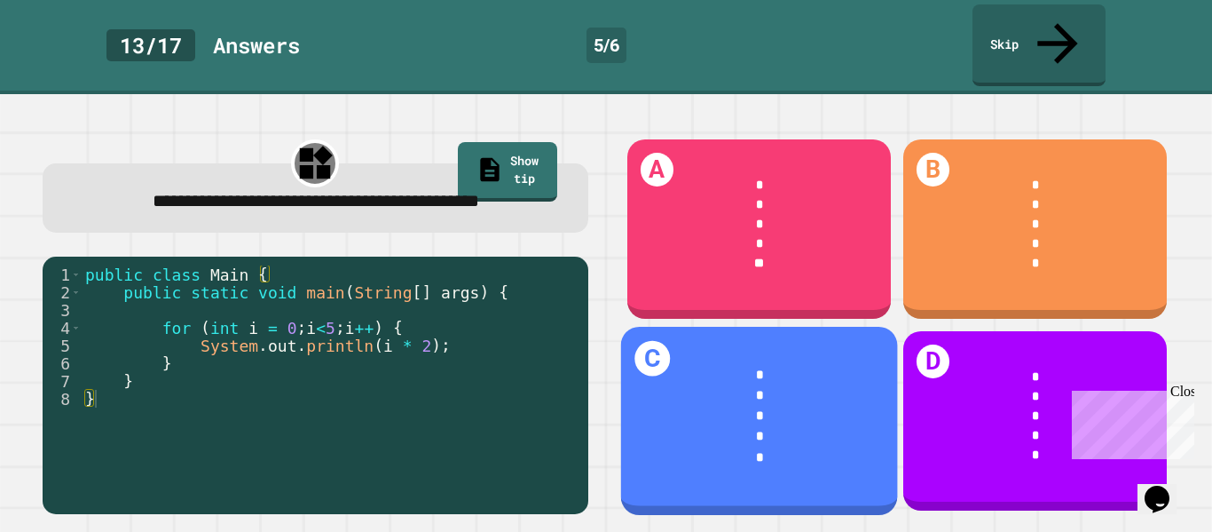
click at [801, 385] on div "*" at bounding box center [760, 395] width 224 height 20
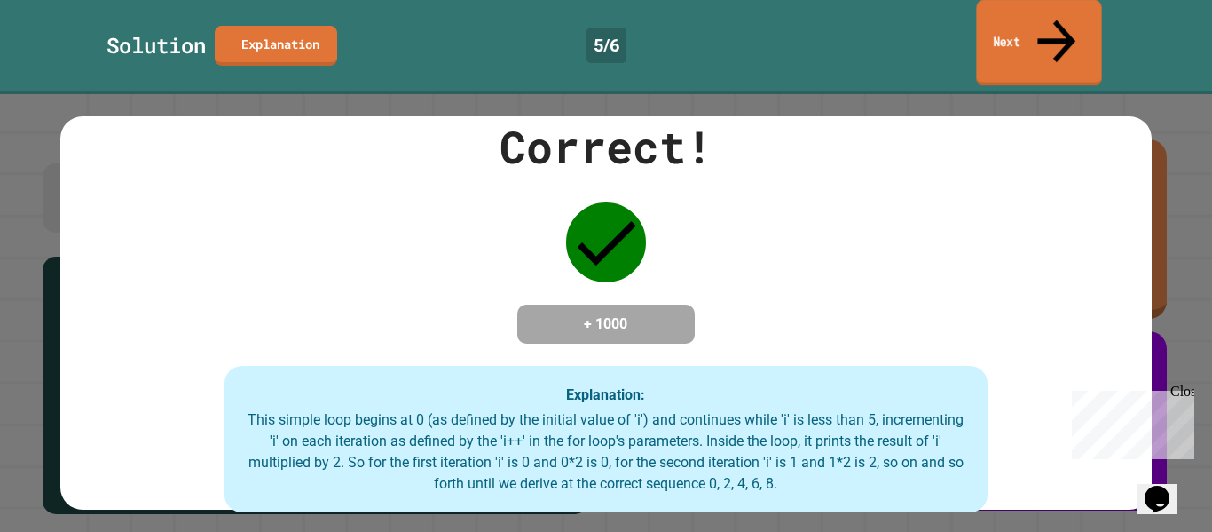
click at [1025, 22] on link "Next" at bounding box center [1038, 43] width 125 height 86
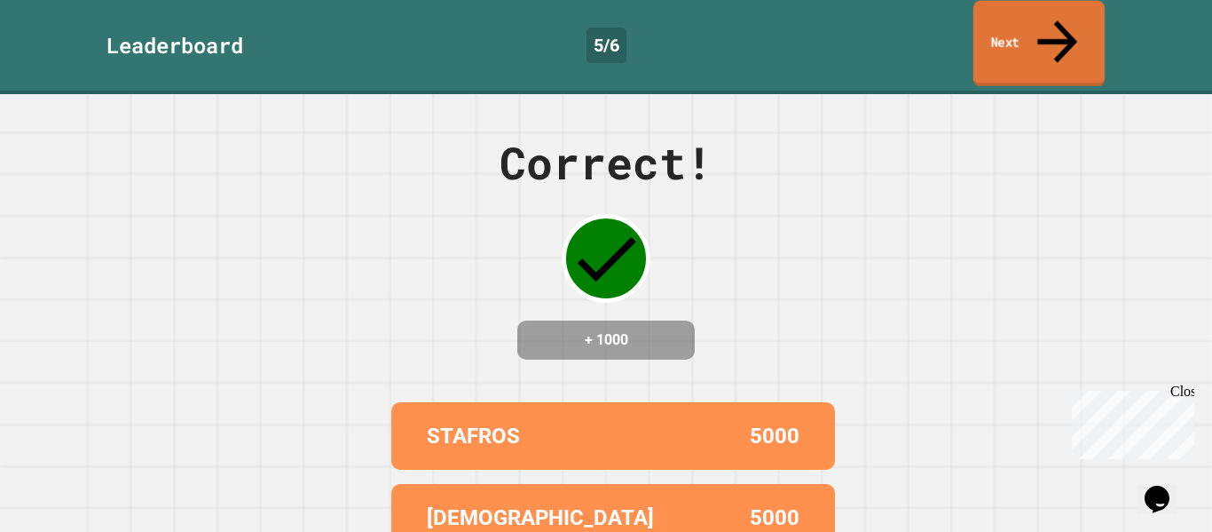
click at [1025, 22] on link "Next" at bounding box center [1039, 44] width 131 height 86
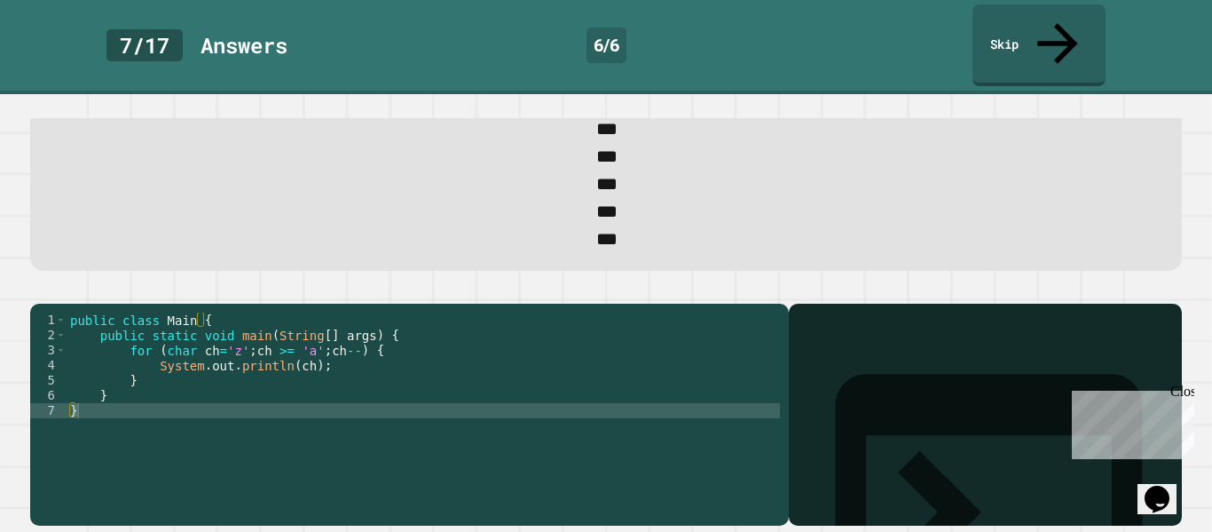
scroll to position [129, 0]
click at [403, 355] on div "public class Main { public static void main ( String [ ] args ) { for ( char ch…" at bounding box center [424, 417] width 714 height 211
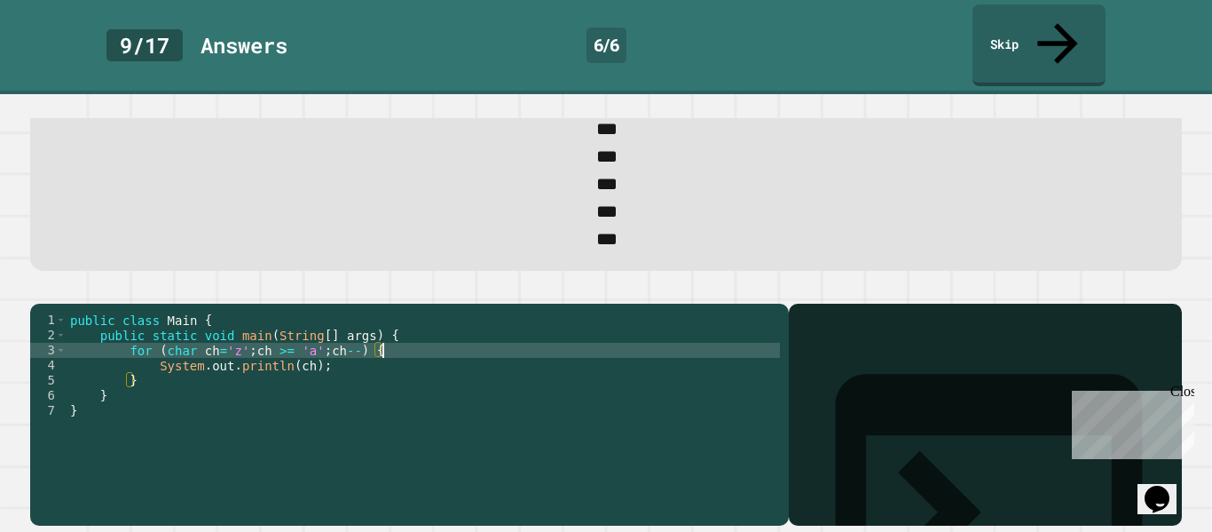
click at [330, 377] on div "public class Main { public static void main ( String [ ] args ) { for ( char ch…" at bounding box center [424, 417] width 714 height 211
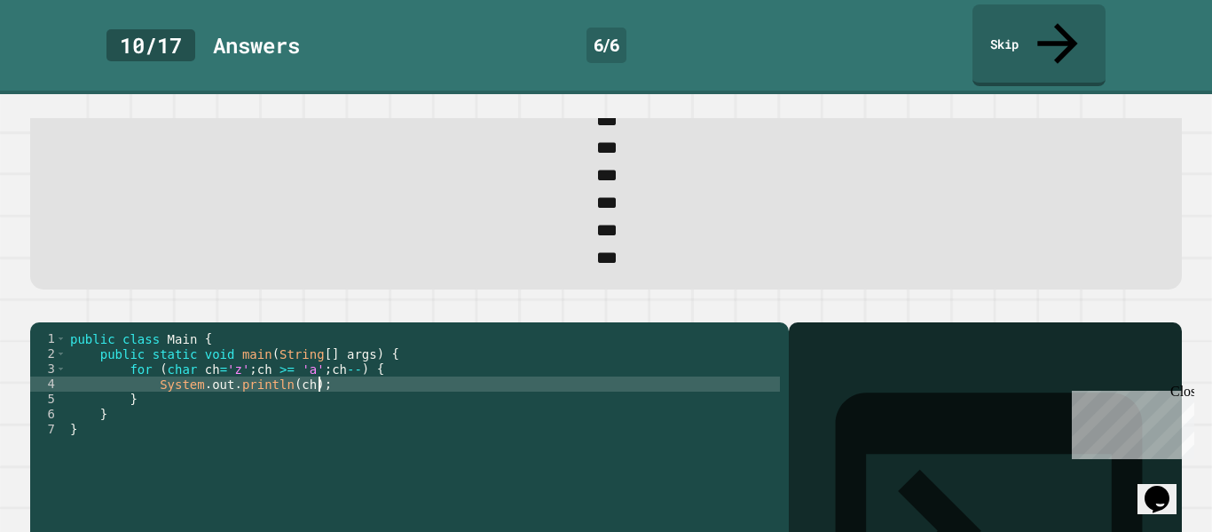
scroll to position [99, 0]
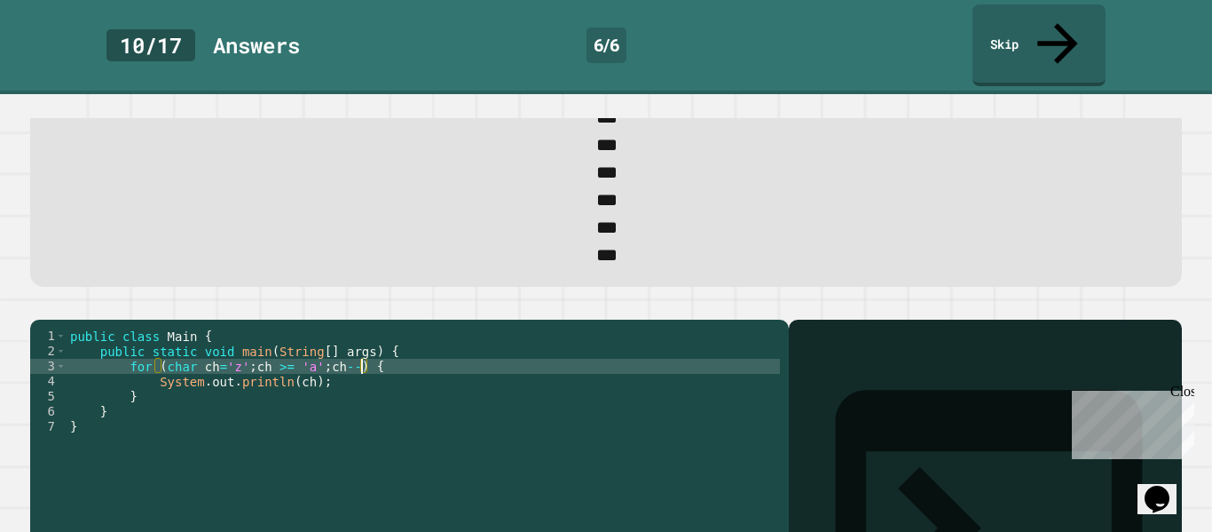
click at [359, 386] on div "public class Main { public static void main ( String [ ] args ) { for ( char ch…" at bounding box center [424, 433] width 714 height 211
type textarea "**********"
click at [39, 305] on icon "button" at bounding box center [39, 305] width 0 height 0
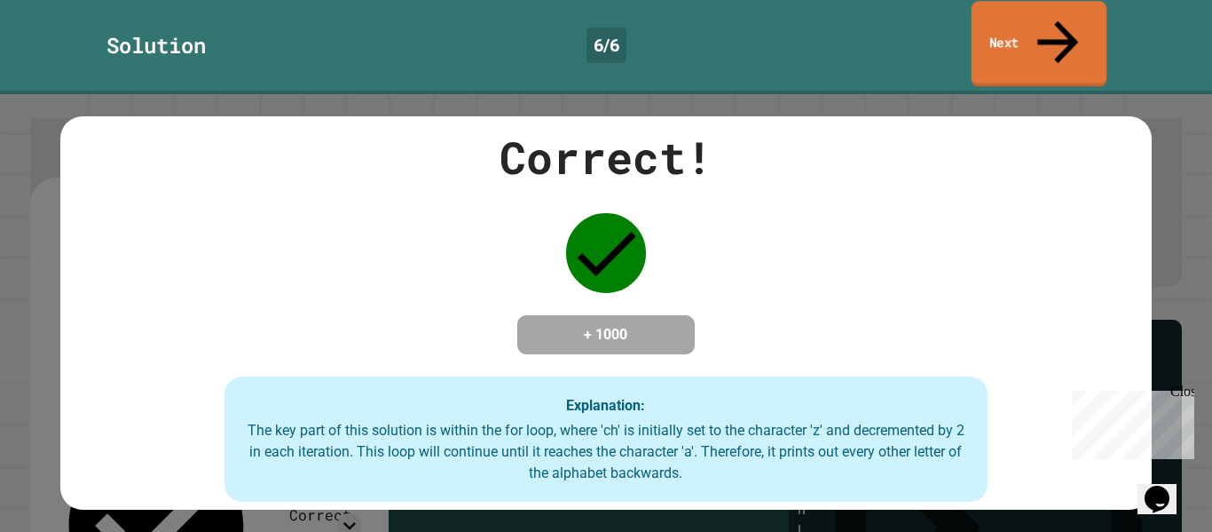
click at [1008, 22] on link "Next" at bounding box center [1039, 44] width 135 height 86
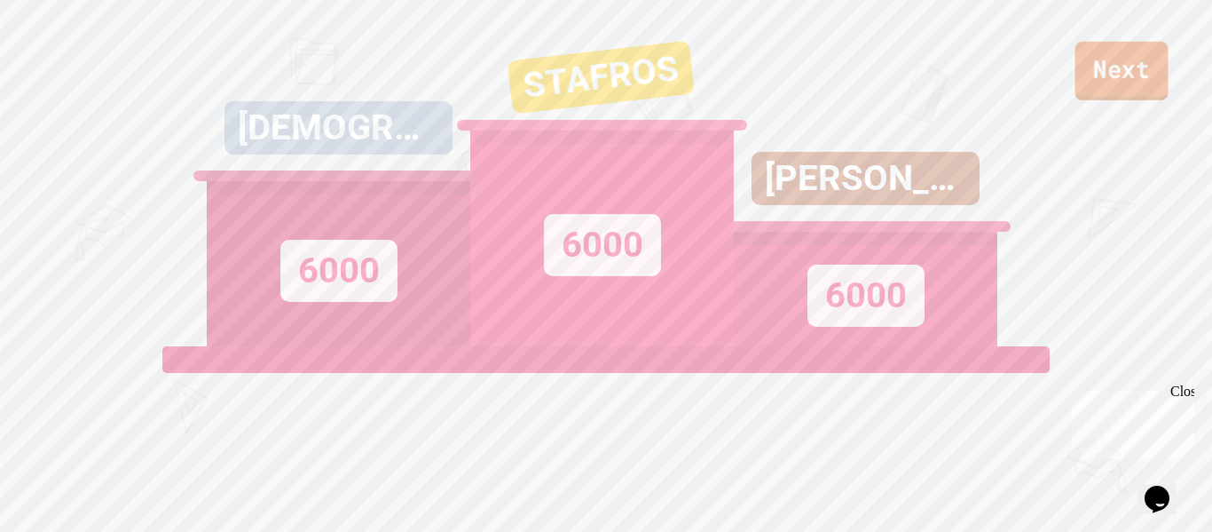
click at [1133, 60] on link "Next" at bounding box center [1122, 71] width 93 height 59
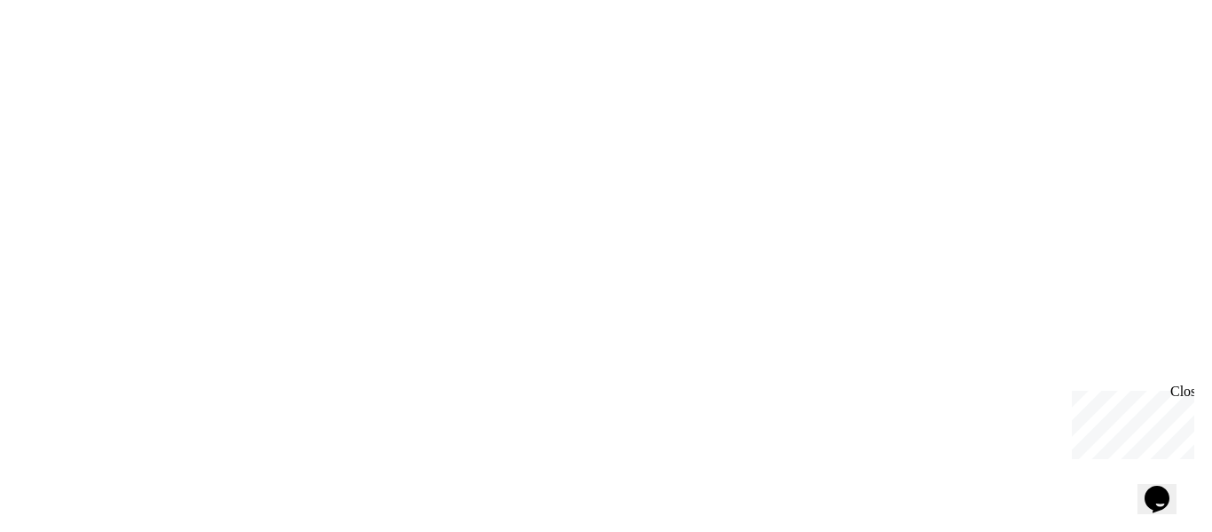
click at [846, 181] on div "We are updating our servers at 9:30PM EST [DATE]. [PERSON_NAME] should continue…" at bounding box center [606, 266] width 1212 height 532
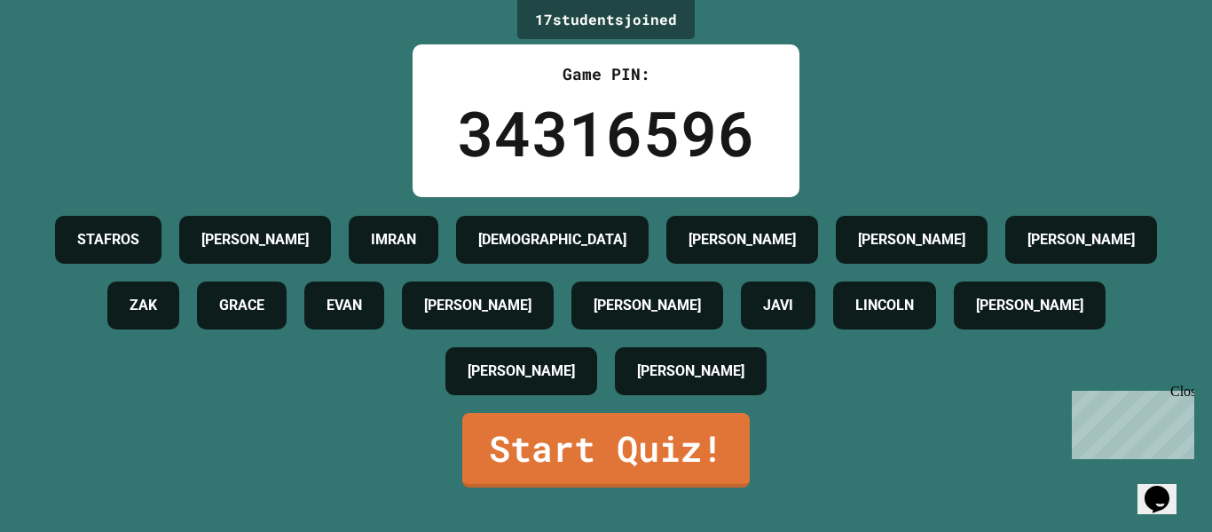
scroll to position [0, 0]
